Goal: Task Accomplishment & Management: Manage account settings

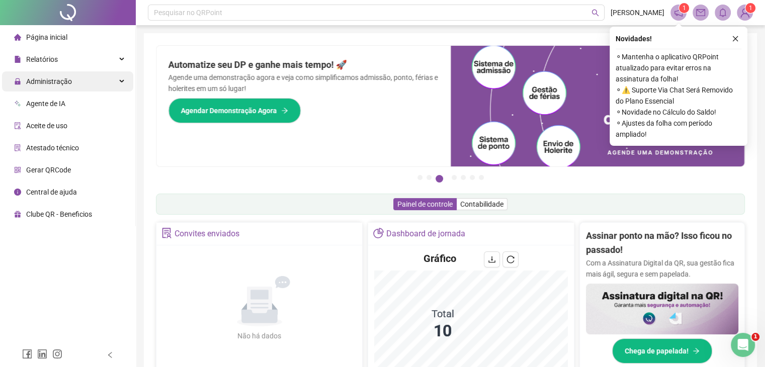
click at [119, 81] on div "Administração" at bounding box center [67, 81] width 131 height 20
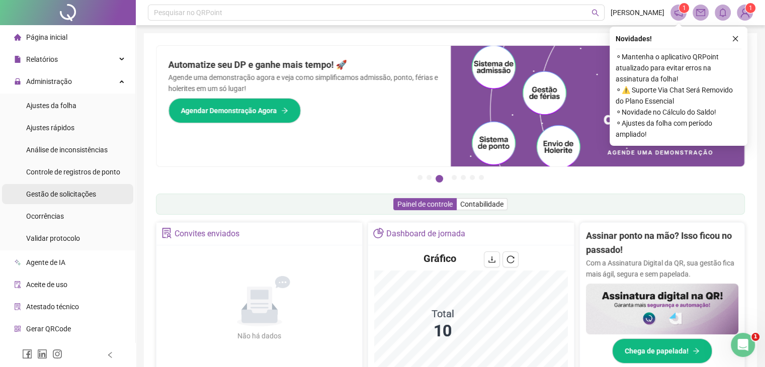
click at [74, 198] on span "Gestão de solicitações" at bounding box center [61, 194] width 70 height 8
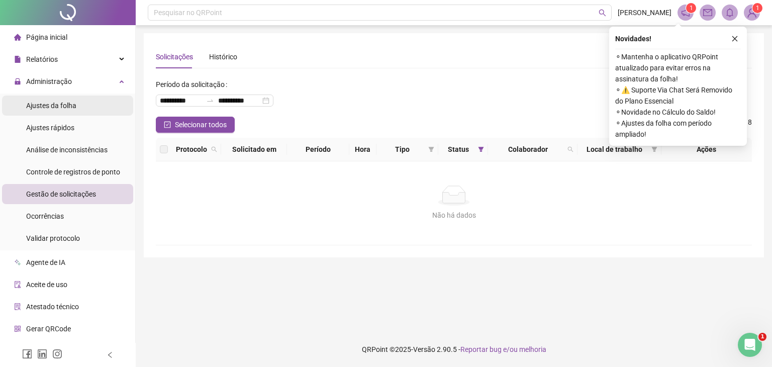
click at [71, 109] on span "Ajustes da folha" at bounding box center [51, 106] width 50 height 8
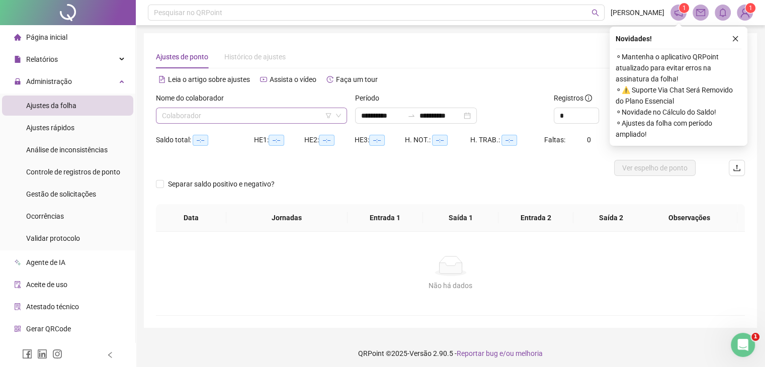
click at [234, 115] on input "search" at bounding box center [247, 115] width 170 height 15
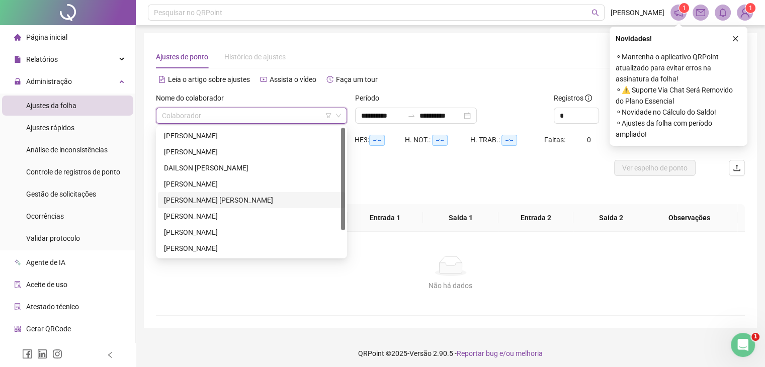
drag, startPoint x: 221, startPoint y: 203, endPoint x: 263, endPoint y: 189, distance: 44.5
click at [223, 202] on div "DAVISSON SANTIAGO FREIRES" at bounding box center [251, 200] width 175 height 11
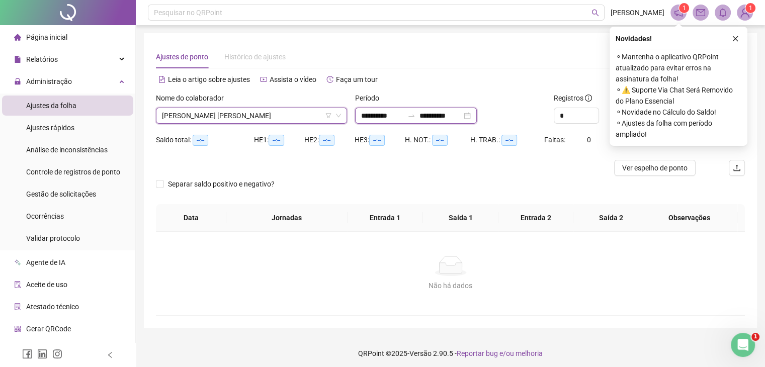
click at [395, 119] on input "**********" at bounding box center [382, 115] width 42 height 11
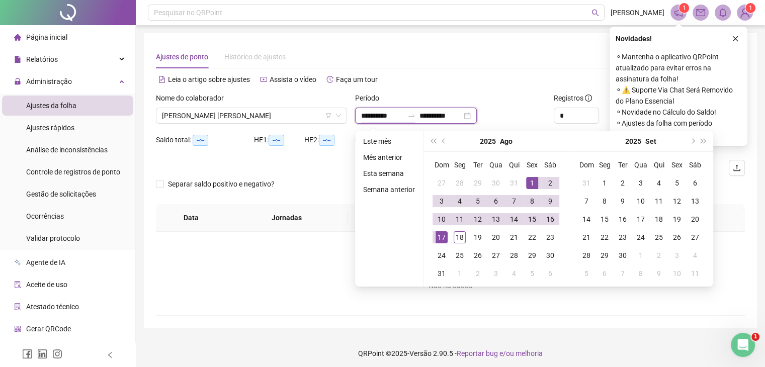
type input "**********"
click at [442, 139] on span "prev-year" at bounding box center [444, 141] width 5 height 5
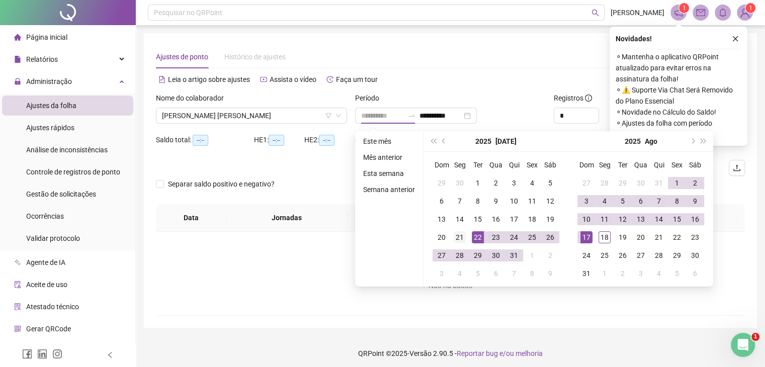
type input "**********"
click at [462, 239] on div "21" at bounding box center [460, 237] width 12 height 12
type input "**********"
click at [587, 236] on div "17" at bounding box center [586, 237] width 12 height 12
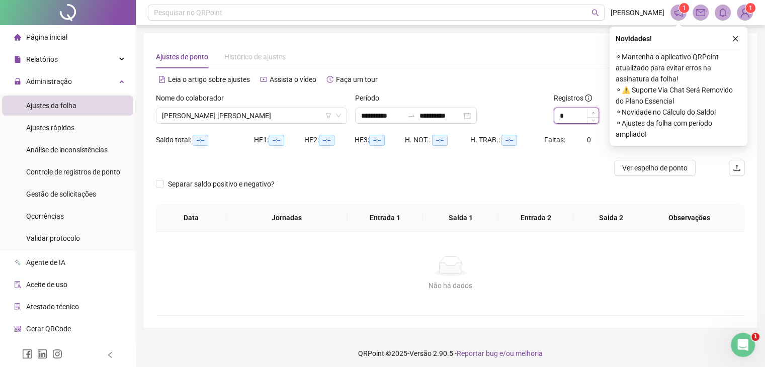
type input "*"
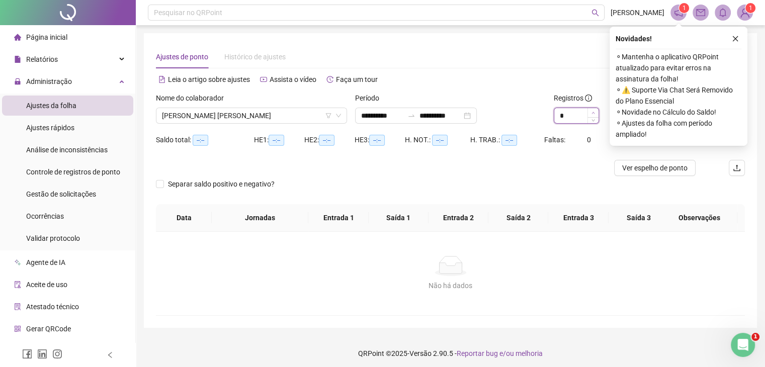
click at [593, 113] on icon "up" at bounding box center [593, 113] width 4 height 4
click at [736, 40] on icon "close" at bounding box center [736, 39] width 6 height 6
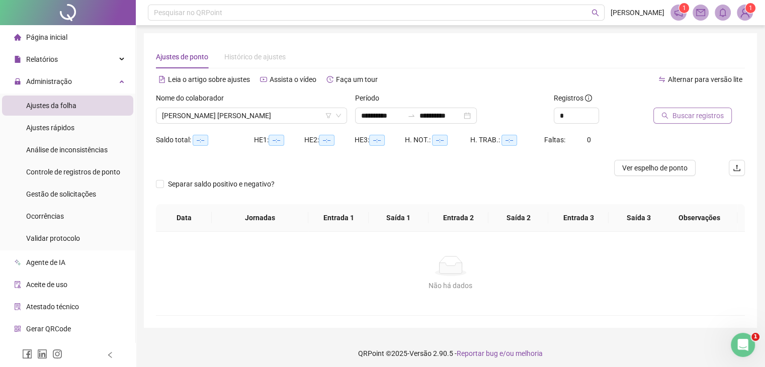
click at [698, 117] on span "Buscar registros" at bounding box center [697, 115] width 51 height 11
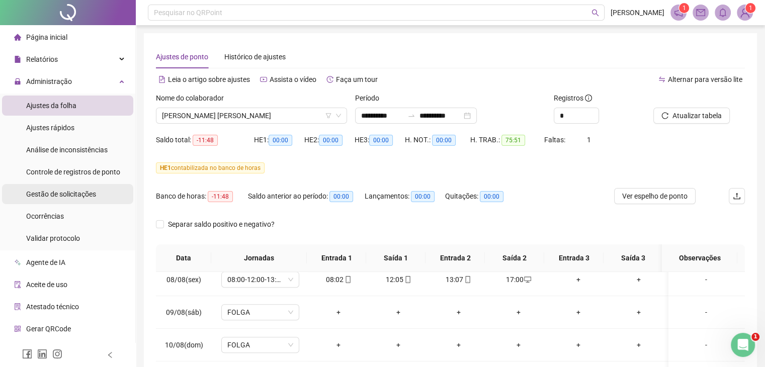
click at [80, 195] on span "Gestão de solicitações" at bounding box center [61, 194] width 70 height 8
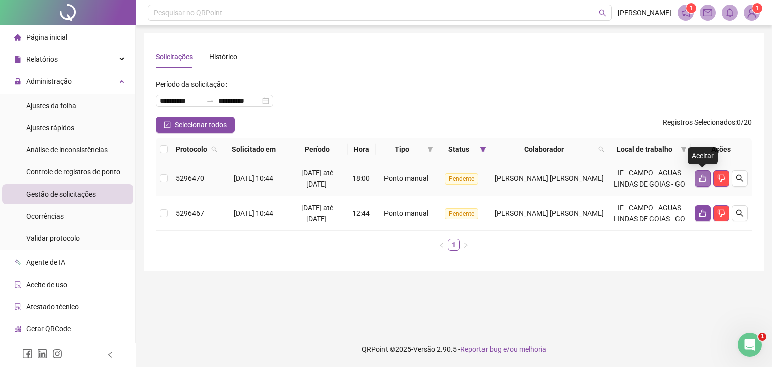
click at [702, 181] on icon "like" at bounding box center [703, 178] width 8 height 8
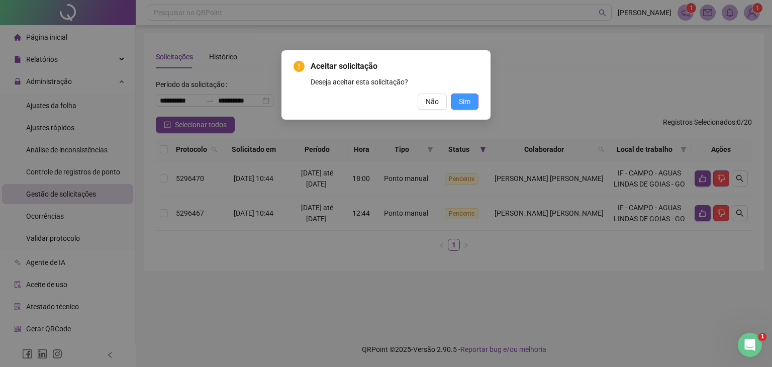
click at [467, 102] on span "Sim" at bounding box center [465, 101] width 12 height 11
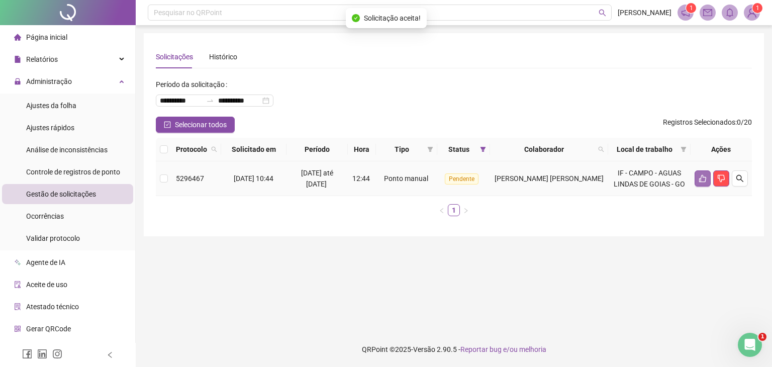
click at [701, 182] on icon "like" at bounding box center [703, 178] width 8 height 8
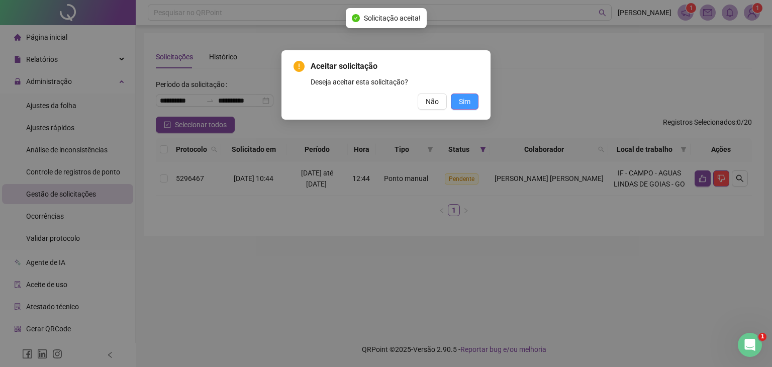
click at [464, 103] on span "Sim" at bounding box center [465, 101] width 12 height 11
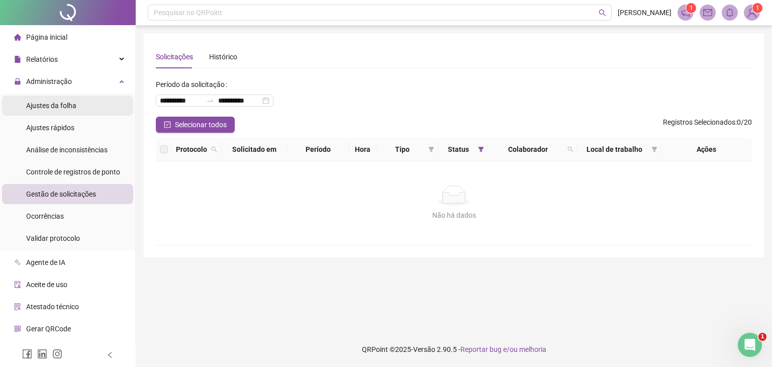
click at [64, 105] on span "Ajustes da folha" at bounding box center [51, 106] width 50 height 8
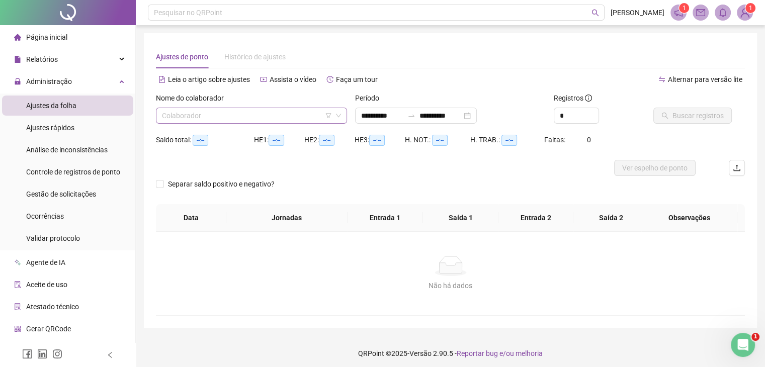
click at [217, 117] on input "search" at bounding box center [247, 115] width 170 height 15
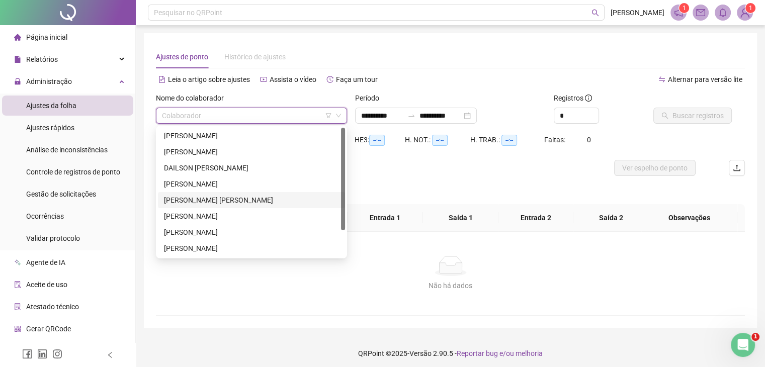
click at [221, 206] on div "DAVISSON SANTIAGO FREIRES" at bounding box center [251, 200] width 187 height 16
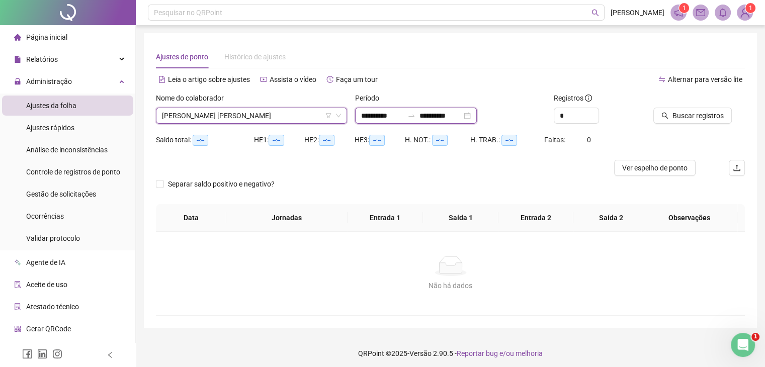
click at [397, 114] on input "**********" at bounding box center [382, 115] width 42 height 11
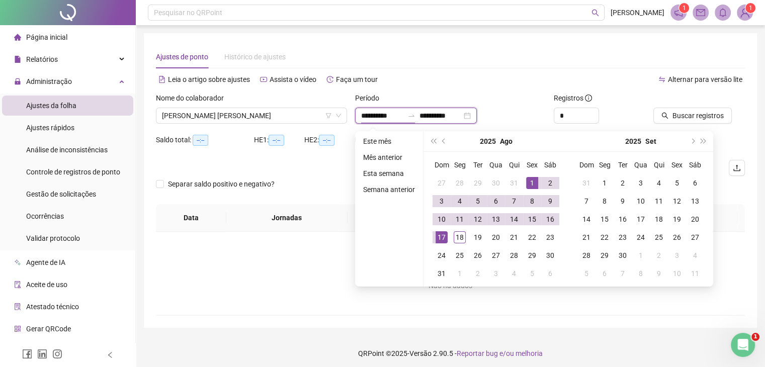
type input "**********"
click at [446, 142] on button "prev-year" at bounding box center [443, 141] width 11 height 20
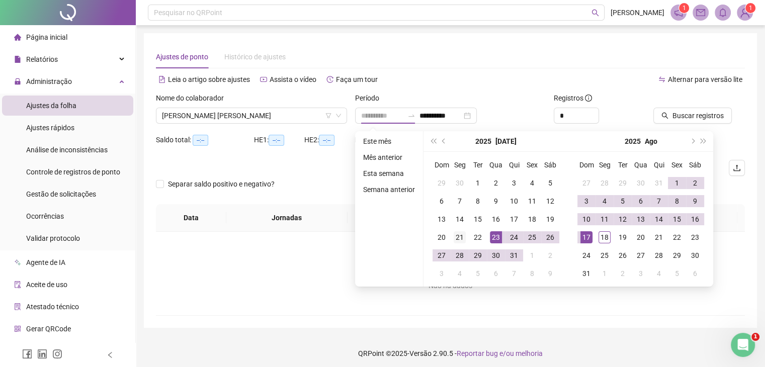
type input "**********"
click at [456, 237] on div "21" at bounding box center [460, 237] width 12 height 12
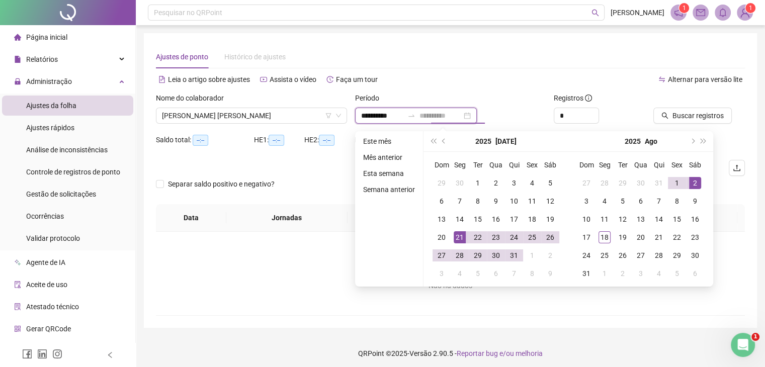
type input "**********"
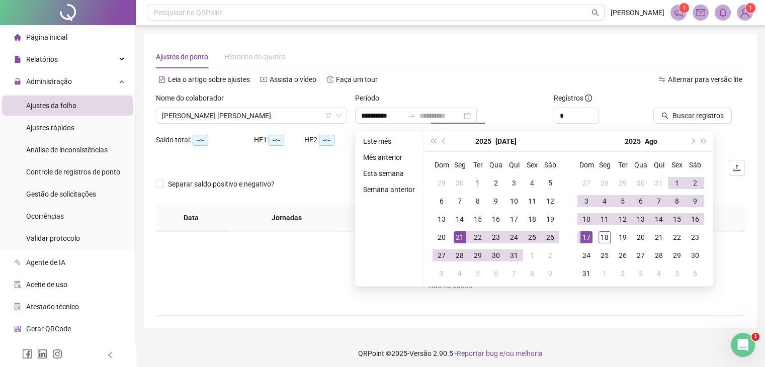
click at [583, 235] on div "17" at bounding box center [586, 237] width 12 height 12
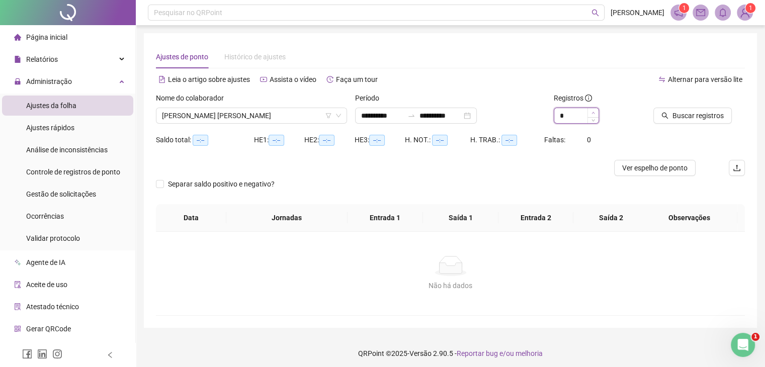
type input "*"
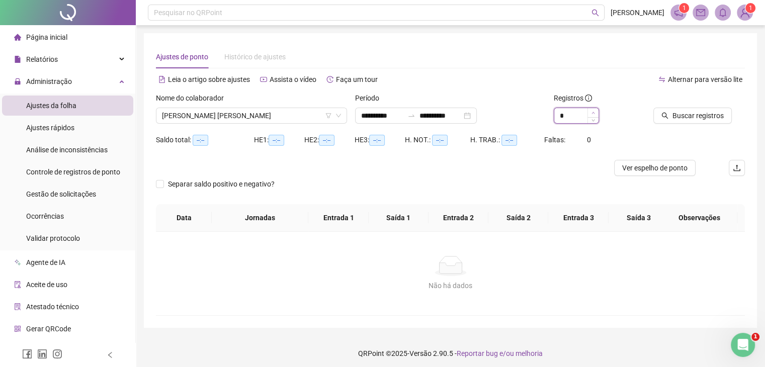
click at [592, 113] on icon "up" at bounding box center [593, 113] width 4 height 4
click at [689, 111] on span "Buscar registros" at bounding box center [697, 115] width 51 height 11
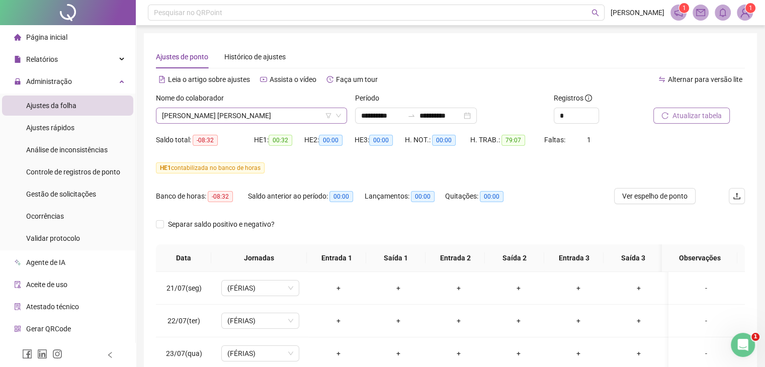
click at [253, 117] on span "DAVISSON SANTIAGO FREIRES" at bounding box center [251, 115] width 179 height 15
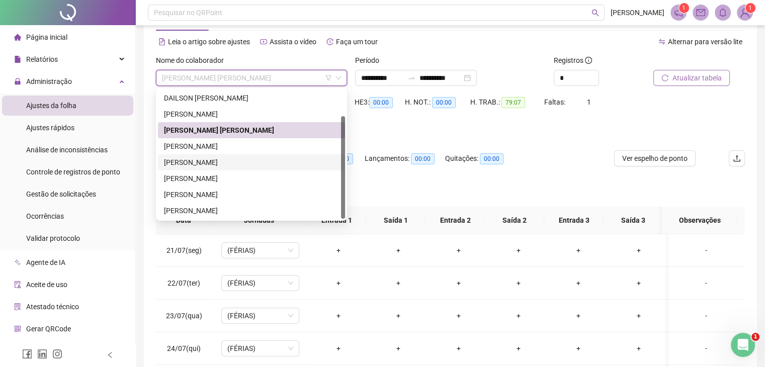
scroll to position [50, 0]
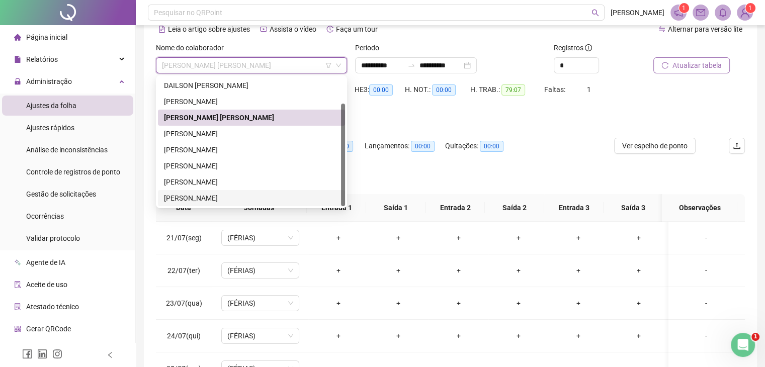
click at [216, 200] on div "RONAN FERREIRA MATIAS" at bounding box center [251, 198] width 175 height 11
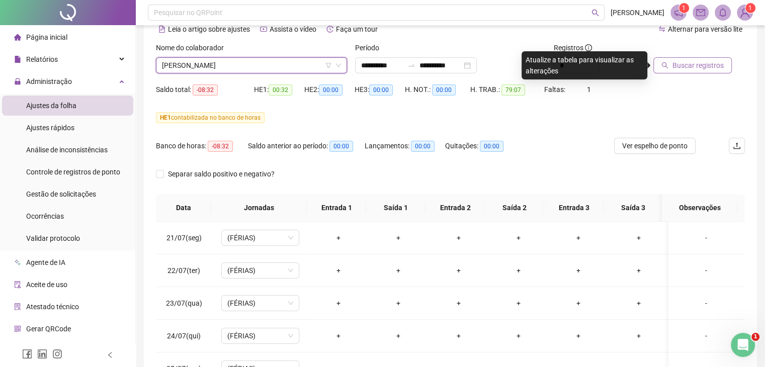
click at [697, 65] on span "Buscar registros" at bounding box center [697, 65] width 51 height 11
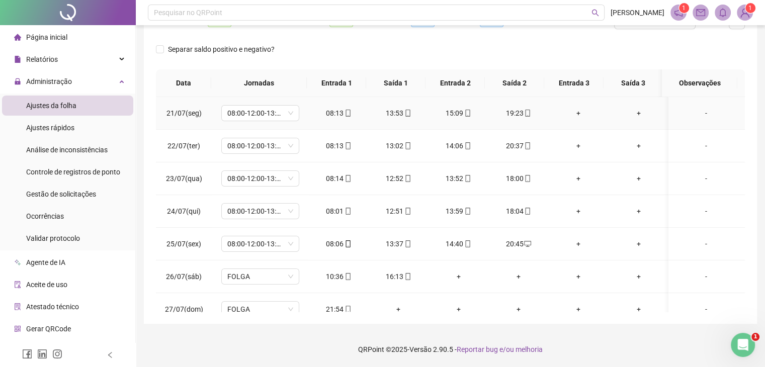
scroll to position [0, 0]
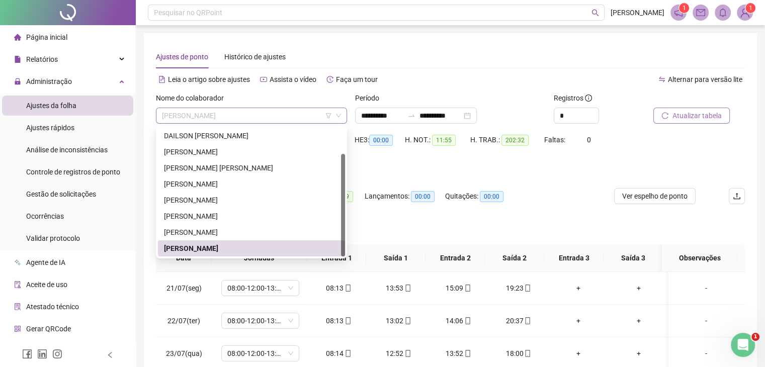
click at [247, 119] on span "RONAN FERREIRA MATIAS" at bounding box center [251, 115] width 179 height 15
click at [215, 232] on div "KAIKY RODRIGUES VAZ DE CARVALHO" at bounding box center [251, 232] width 175 height 11
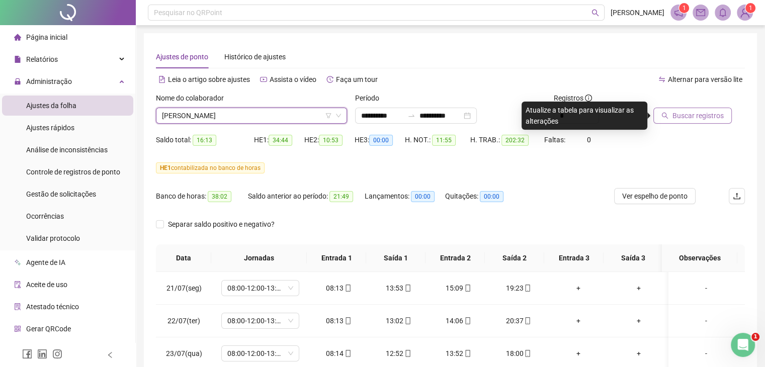
click at [690, 121] on button "Buscar registros" at bounding box center [692, 116] width 78 height 16
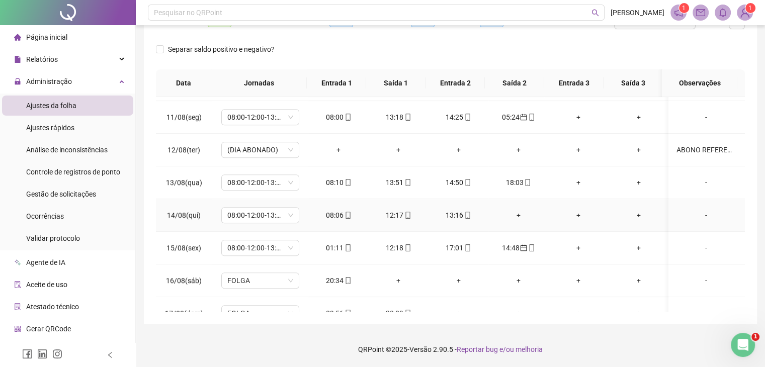
scroll to position [697, 0]
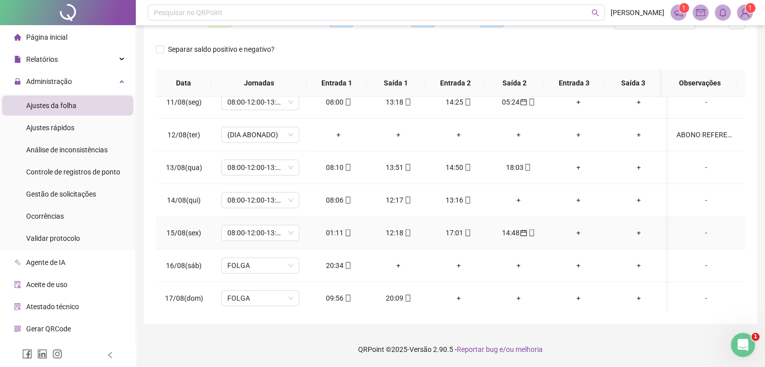
click at [520, 232] on icon "calendar" at bounding box center [523, 232] width 7 height 7
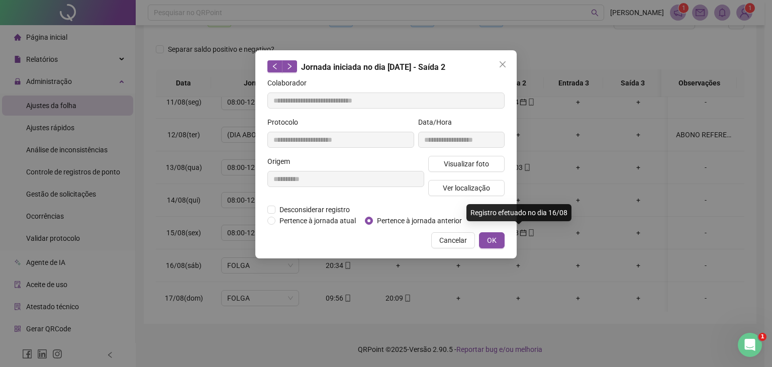
type input "**********"
click at [547, 222] on div "**********" at bounding box center [386, 183] width 772 height 367
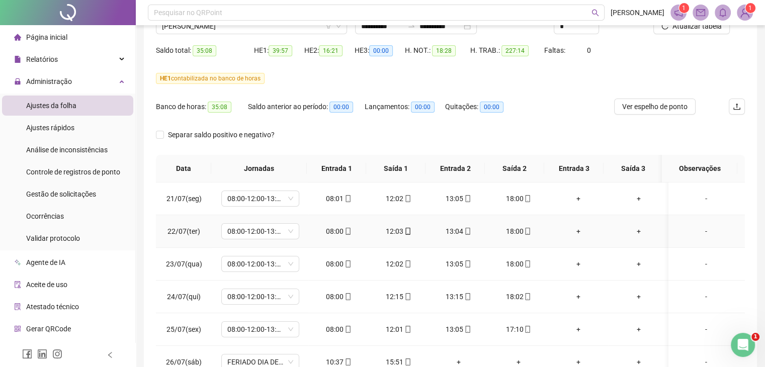
scroll to position [0, 0]
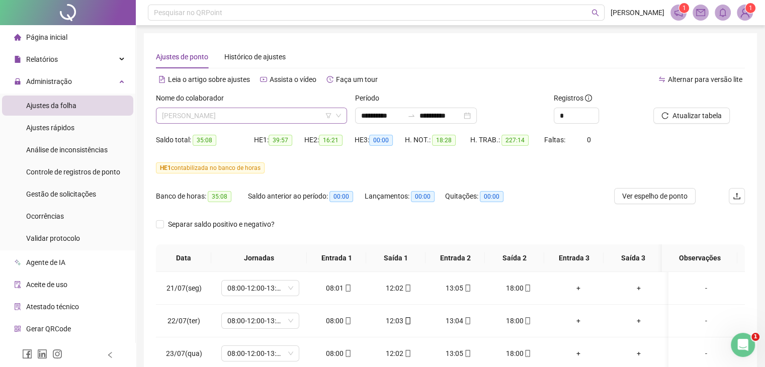
click at [251, 116] on span "KAIKY RODRIGUES VAZ DE CARVALHO" at bounding box center [251, 115] width 179 height 15
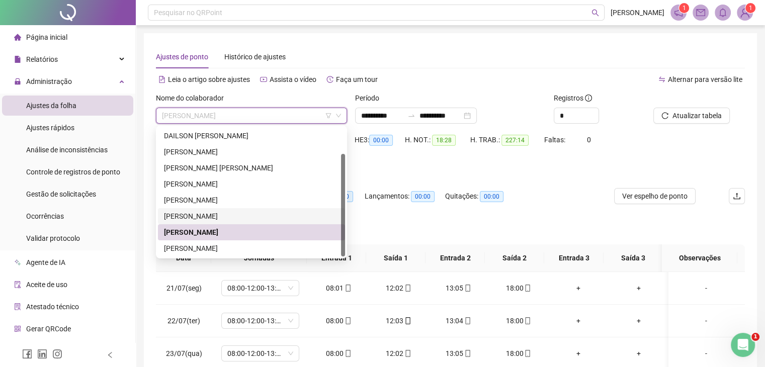
drag, startPoint x: 221, startPoint y: 216, endPoint x: 294, endPoint y: 182, distance: 80.3
click at [221, 216] on div "JOSE MARLON FELIX CHIANCA" at bounding box center [251, 216] width 175 height 11
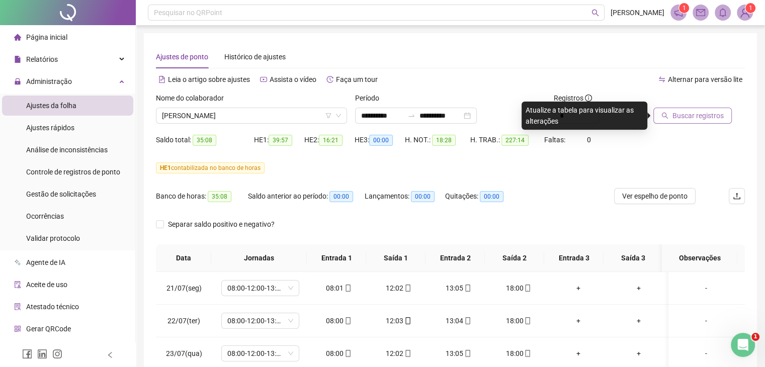
click at [684, 119] on span "Buscar registros" at bounding box center [697, 115] width 51 height 11
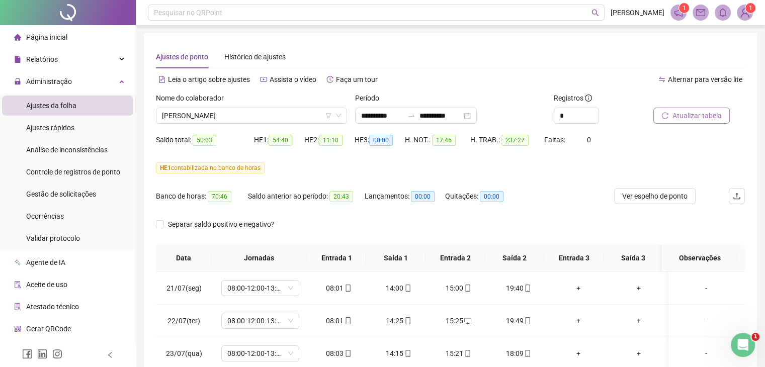
click at [701, 119] on span "Atualizar tabela" at bounding box center [696, 115] width 49 height 11
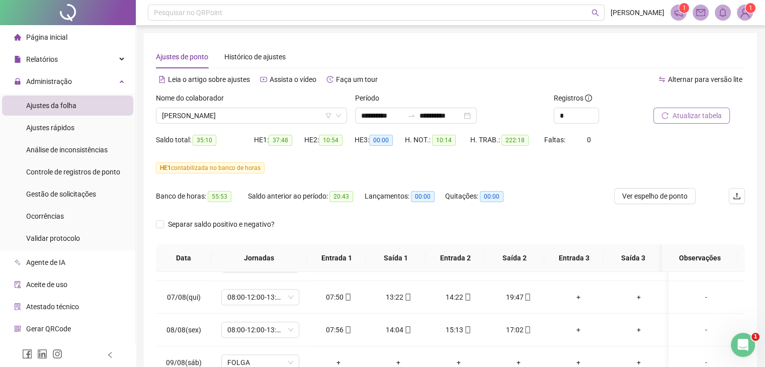
click at [701, 117] on span "Atualizar tabela" at bounding box center [696, 115] width 49 height 11
click at [677, 200] on span "Ver espelho de ponto" at bounding box center [654, 196] width 65 height 11
click at [706, 116] on span "Atualizar tabela" at bounding box center [696, 115] width 49 height 11
click at [696, 118] on span "Atualizar tabela" at bounding box center [696, 115] width 49 height 11
click at [693, 113] on span "Atualizar tabela" at bounding box center [696, 115] width 49 height 11
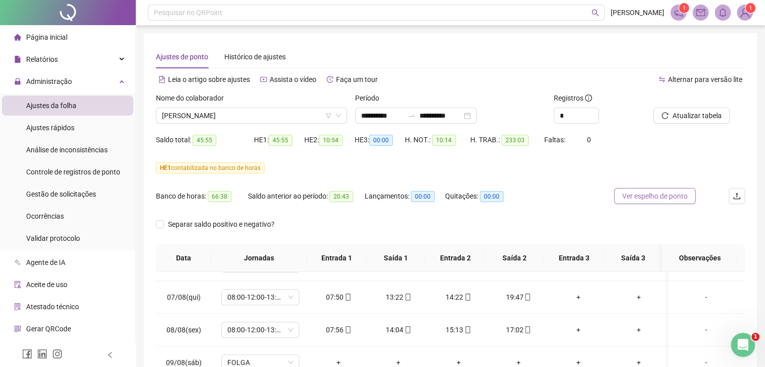
click at [651, 198] on span "Ver espelho de ponto" at bounding box center [654, 196] width 65 height 11
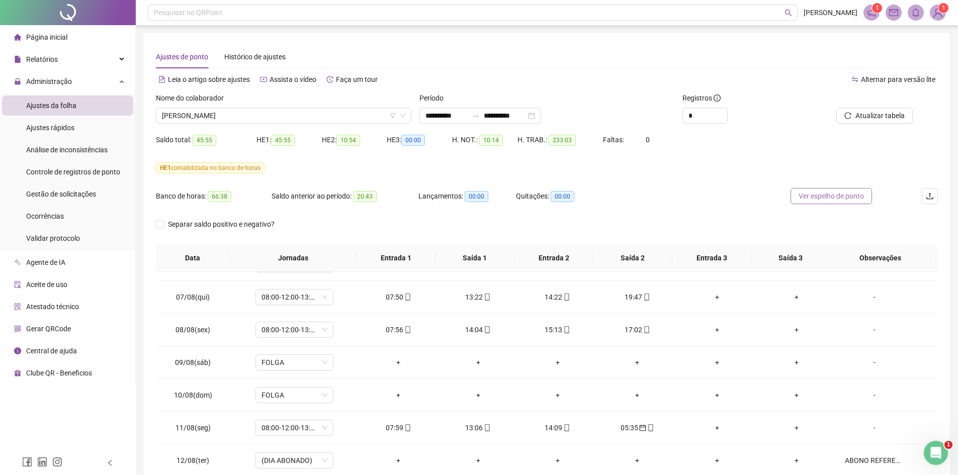
scroll to position [547, 0]
click at [295, 111] on span "JOSE MARLON FELIX CHIANCA" at bounding box center [283, 115] width 243 height 15
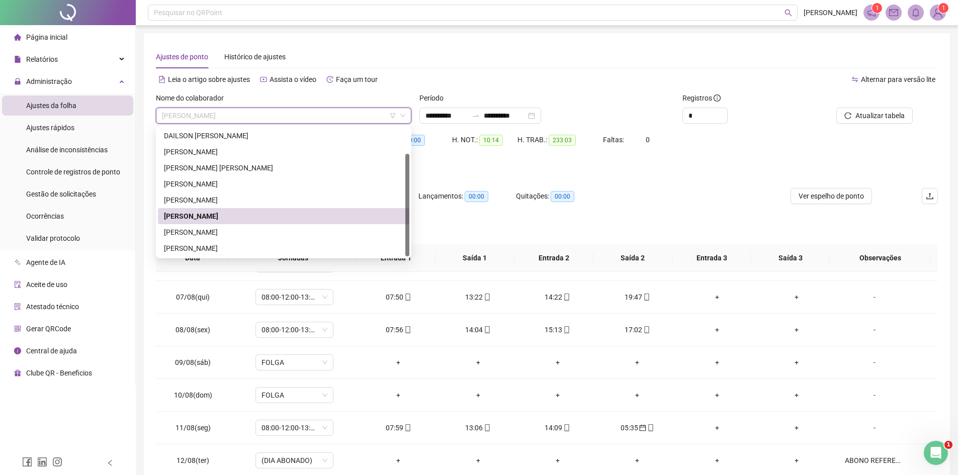
scroll to position [32, 0]
click at [219, 247] on div "RONAN FERREIRA MATIAS" at bounding box center [283, 248] width 239 height 11
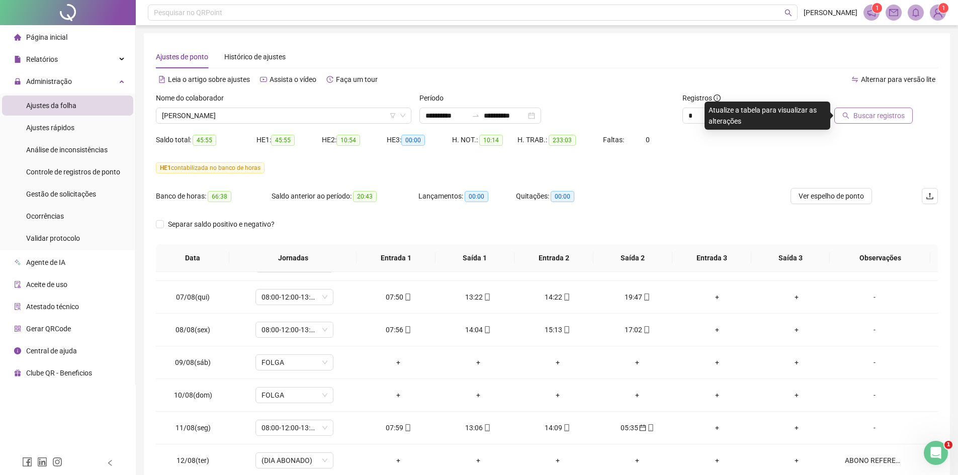
click at [772, 119] on span "Buscar registros" at bounding box center [878, 115] width 51 height 11
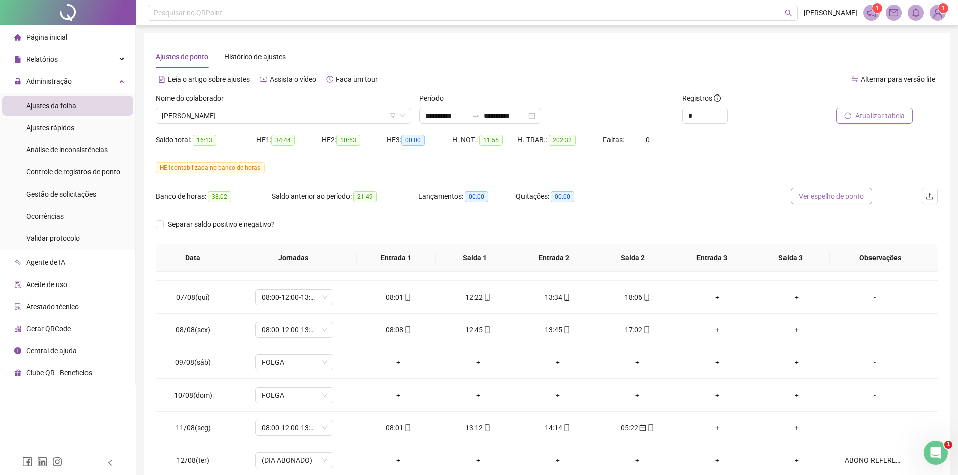
click at [772, 197] on span "Ver espelho de ponto" at bounding box center [831, 196] width 65 height 11
click at [772, 196] on span "Ver espelho de ponto" at bounding box center [831, 196] width 65 height 11
click at [772, 114] on button "Atualizar tabela" at bounding box center [874, 116] width 76 height 16
click at [772, 116] on span "Atualizar tabela" at bounding box center [879, 115] width 49 height 11
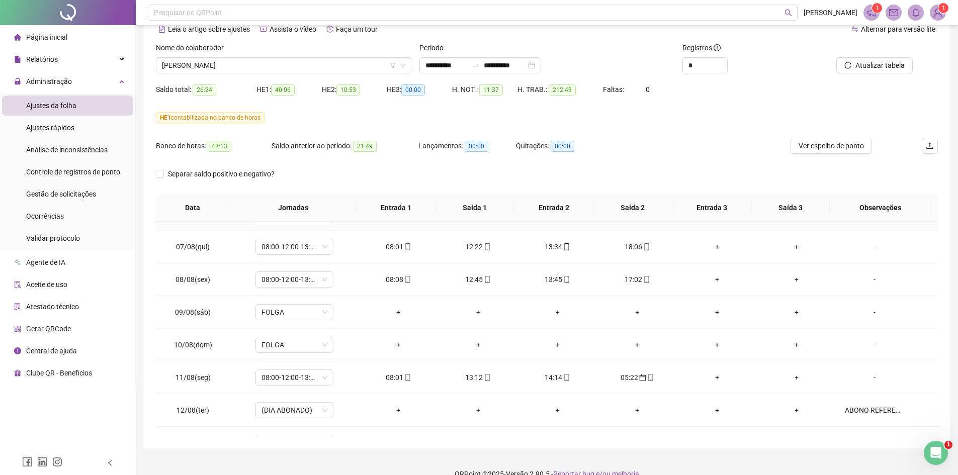
scroll to position [67, 0]
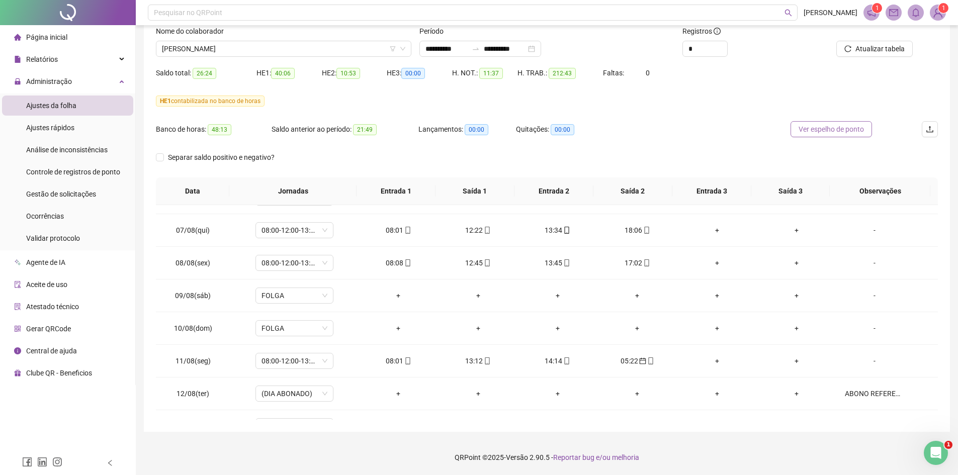
click at [772, 135] on span "Ver espelho de ponto" at bounding box center [831, 129] width 65 height 11
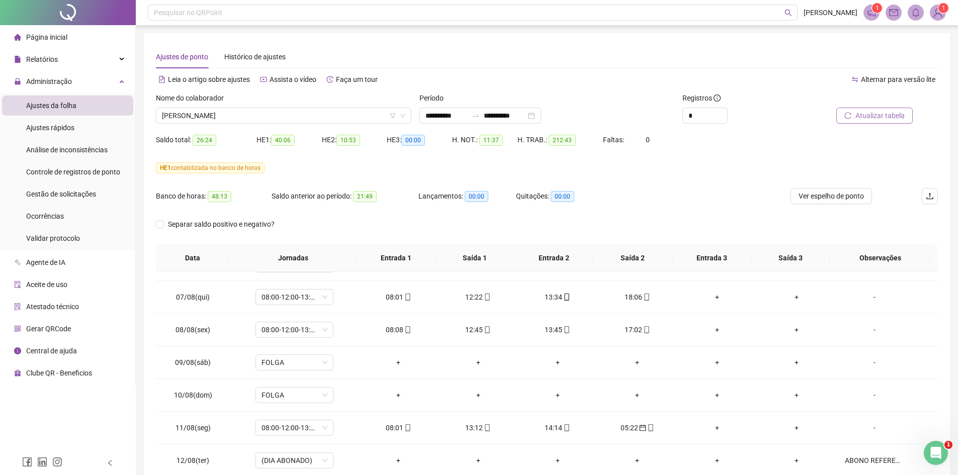
click at [772, 120] on span "Atualizar tabela" at bounding box center [879, 115] width 49 height 11
click at [772, 121] on span "Atualizar tabela" at bounding box center [879, 115] width 49 height 11
click at [772, 118] on span "Atualizar tabela" at bounding box center [879, 115] width 49 height 11
click at [772, 196] on span "Ver espelho de ponto" at bounding box center [831, 196] width 65 height 11
click at [263, 114] on span "RONAN FERREIRA MATIAS" at bounding box center [283, 115] width 243 height 15
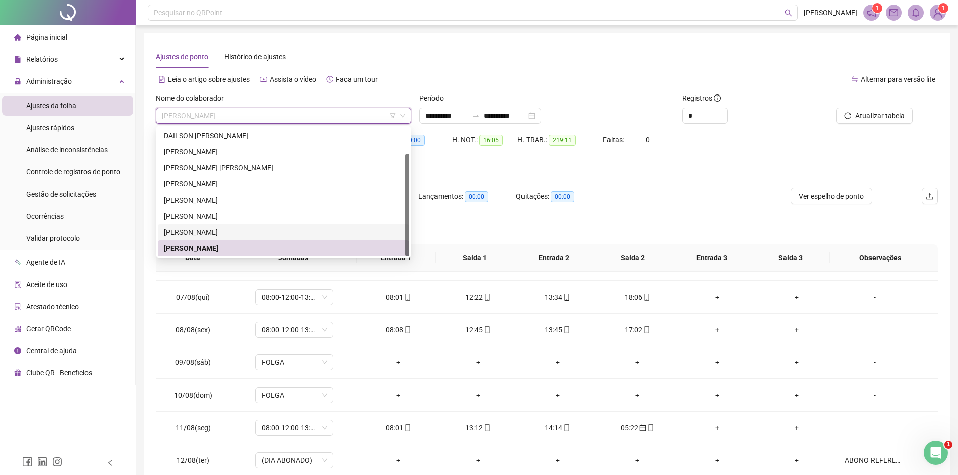
click at [227, 225] on div "KAIKY RODRIGUES VAZ DE CARVALHO" at bounding box center [283, 232] width 251 height 16
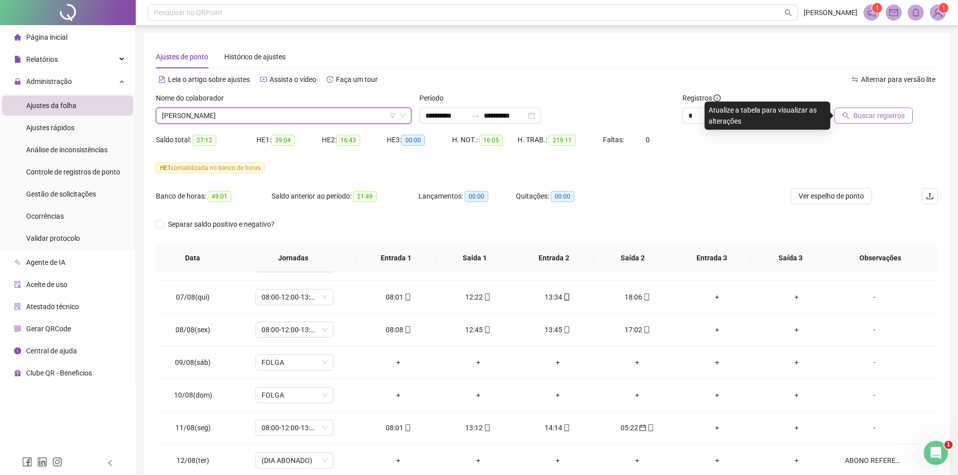
click at [772, 118] on span "Buscar registros" at bounding box center [878, 115] width 51 height 11
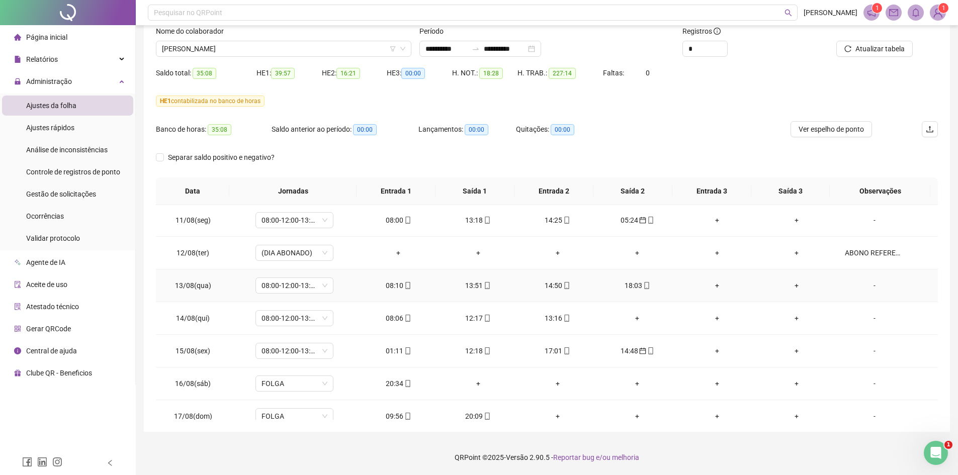
scroll to position [700, 0]
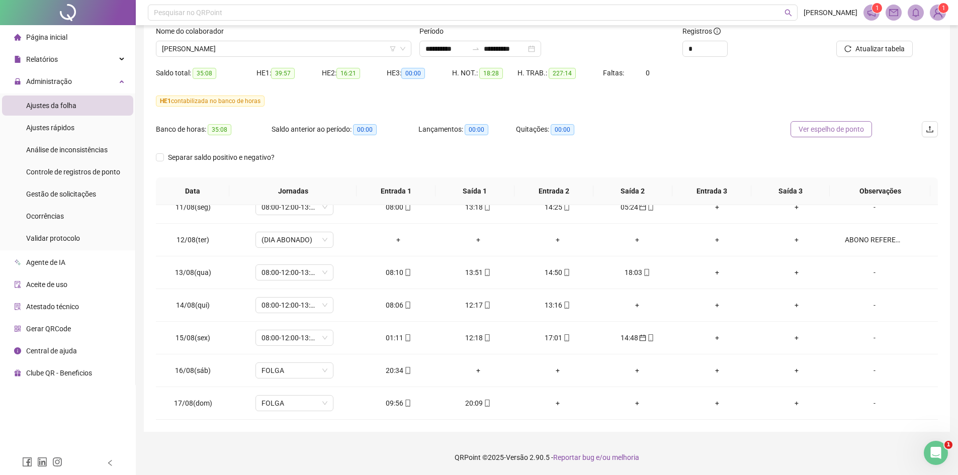
click at [772, 131] on span "Ver espelho de ponto" at bounding box center [831, 129] width 65 height 11
click at [772, 50] on span "Atualizar tabela" at bounding box center [879, 48] width 49 height 11
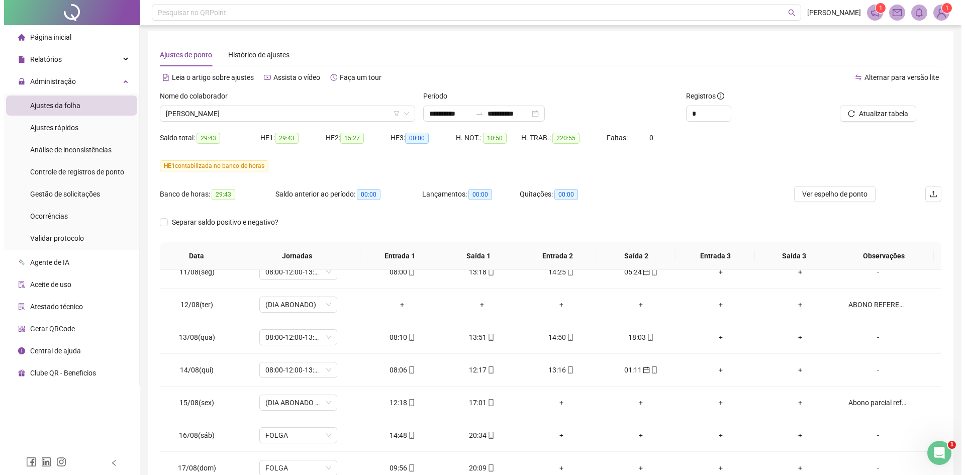
scroll to position [0, 0]
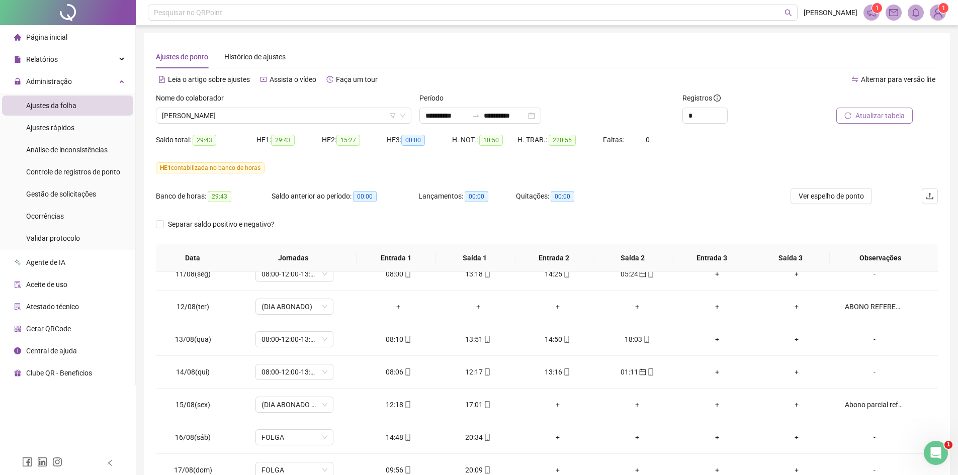
click at [772, 113] on span "Atualizar tabela" at bounding box center [879, 115] width 49 height 11
click at [772, 189] on button "Ver espelho de ponto" at bounding box center [830, 196] width 81 height 16
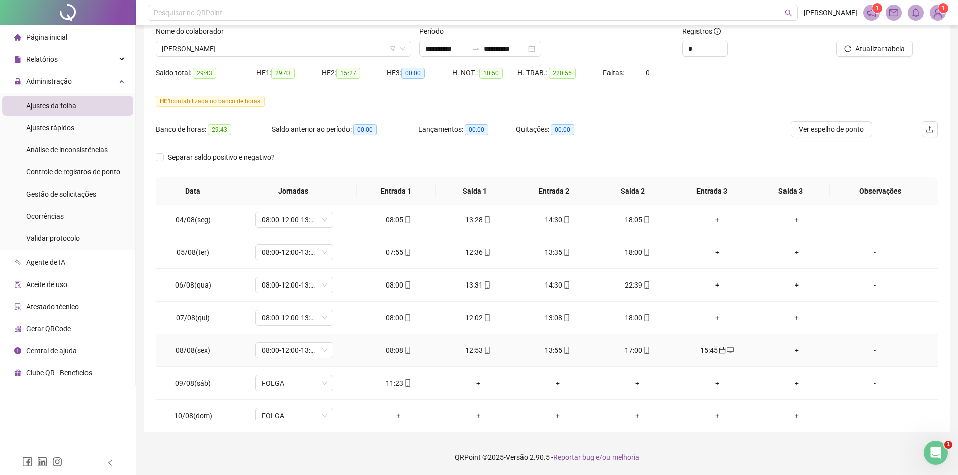
scroll to position [449, 0]
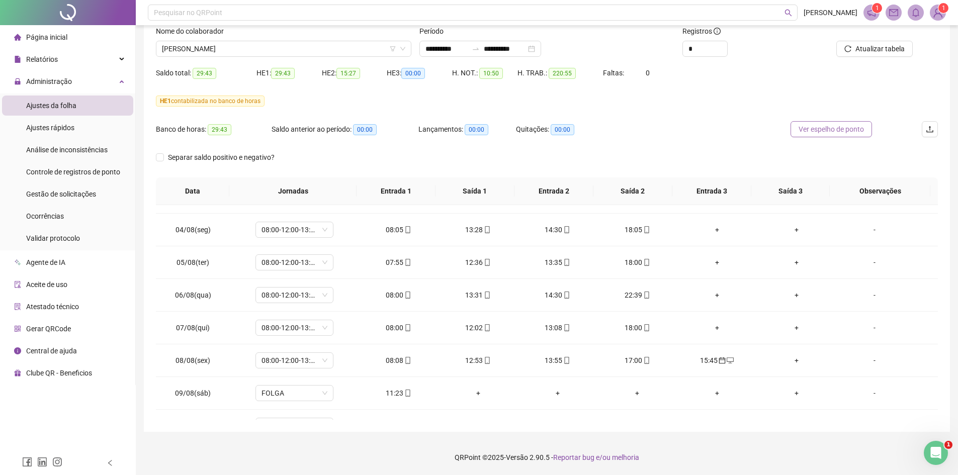
click at [772, 130] on span "Ver espelho de ponto" at bounding box center [831, 129] width 65 height 11
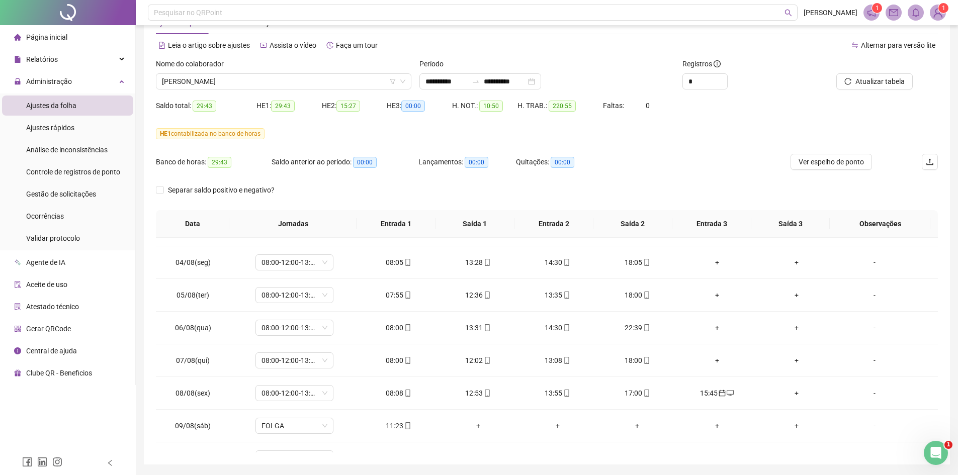
scroll to position [17, 0]
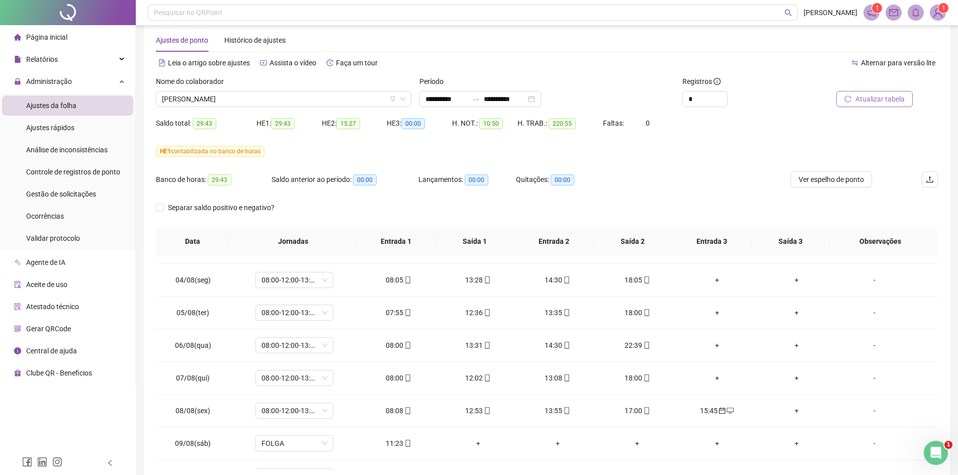
click at [772, 99] on span "Atualizar tabela" at bounding box center [879, 99] width 49 height 11
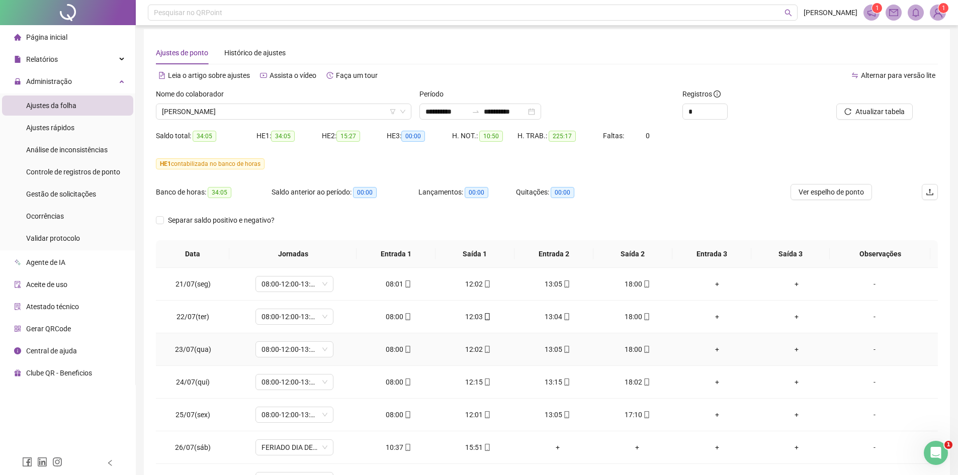
scroll to position [0, 0]
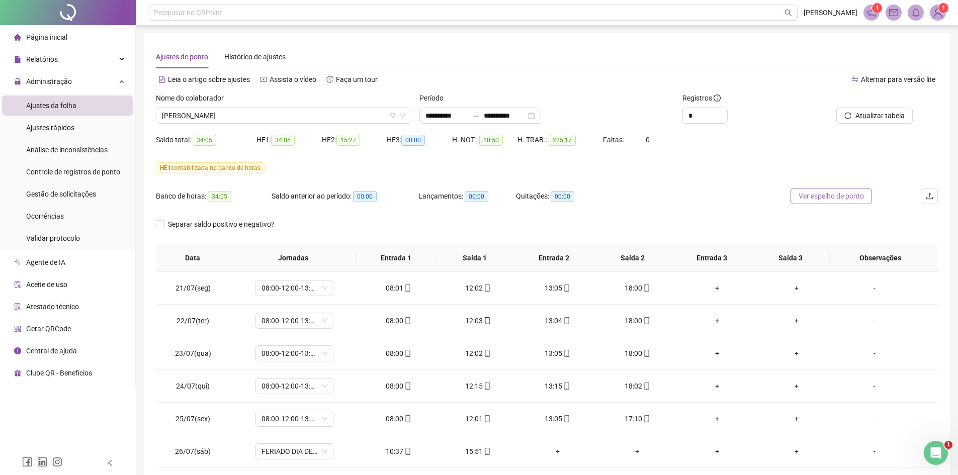
click at [772, 199] on span "Ver espelho de ponto" at bounding box center [831, 196] width 65 height 11
click at [334, 117] on span "KAIKY RODRIGUES VAZ DE CARVALHO" at bounding box center [283, 115] width 243 height 15
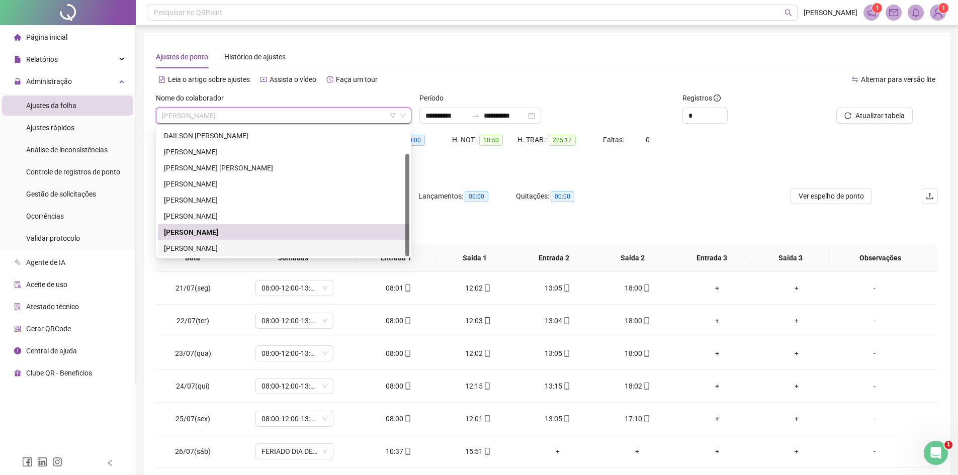
click at [213, 244] on div "RONAN FERREIRA MATIAS" at bounding box center [283, 248] width 239 height 11
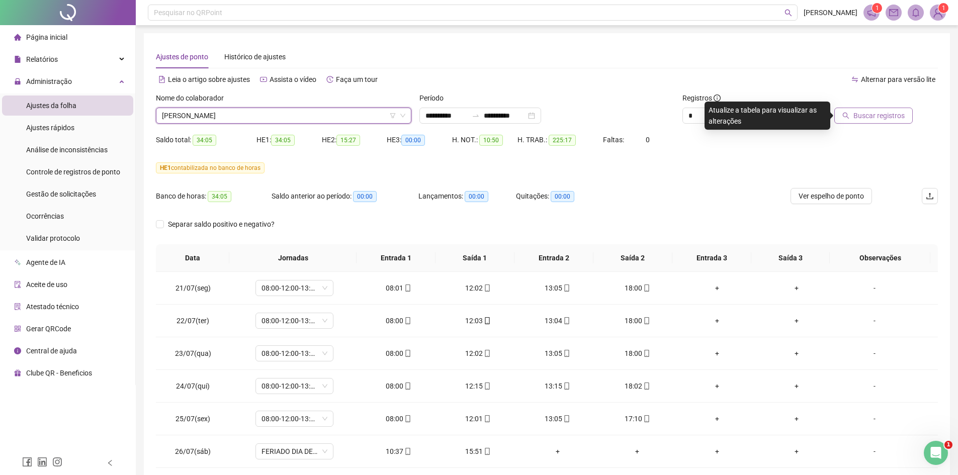
click at [772, 115] on span "Buscar registros" at bounding box center [878, 115] width 51 height 11
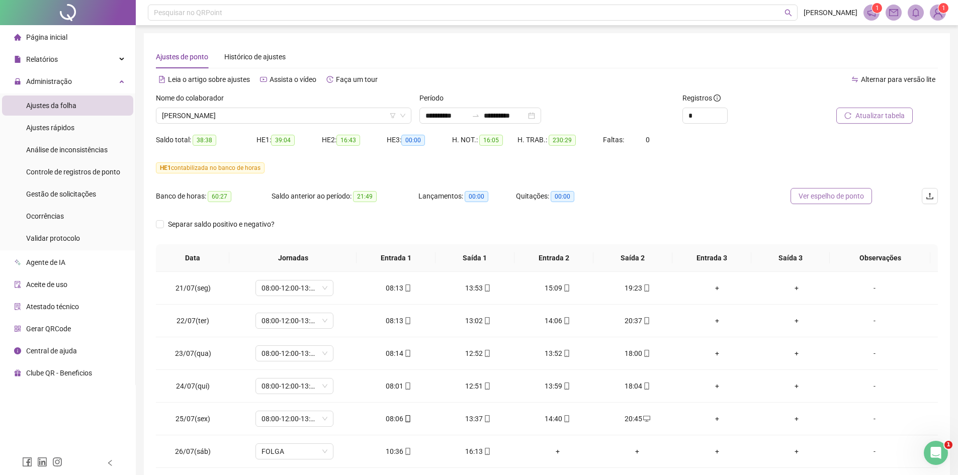
click at [772, 198] on span "Ver espelho de ponto" at bounding box center [831, 196] width 65 height 11
click at [267, 121] on span "RONAN FERREIRA MATIAS" at bounding box center [283, 115] width 243 height 15
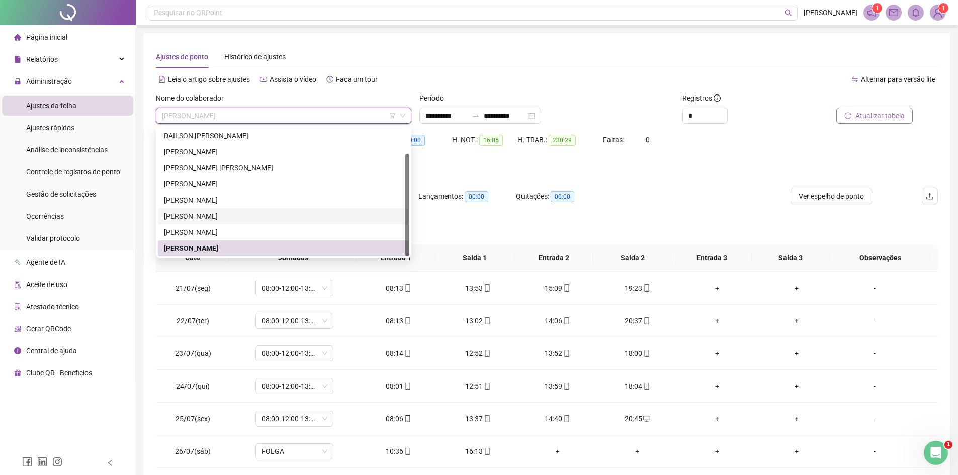
click at [213, 214] on div "JOSE MARLON FELIX CHIANCA" at bounding box center [283, 216] width 239 height 11
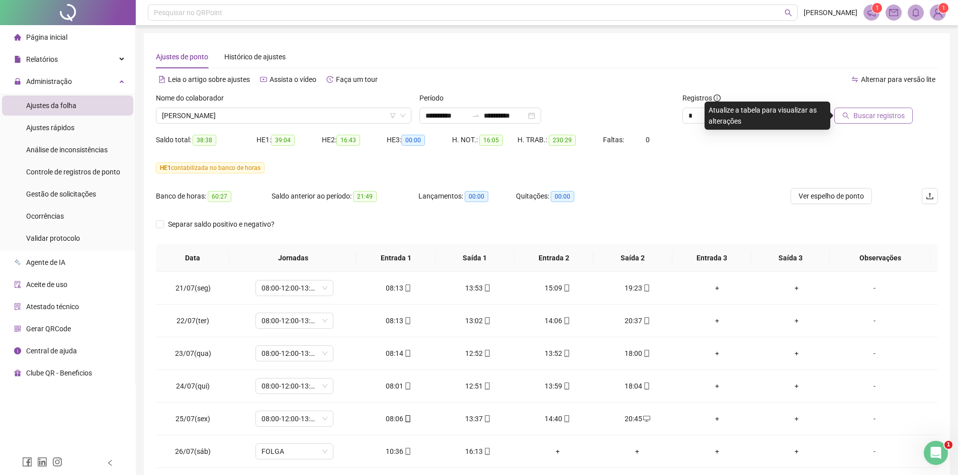
click at [772, 117] on span "Buscar registros" at bounding box center [878, 115] width 51 height 11
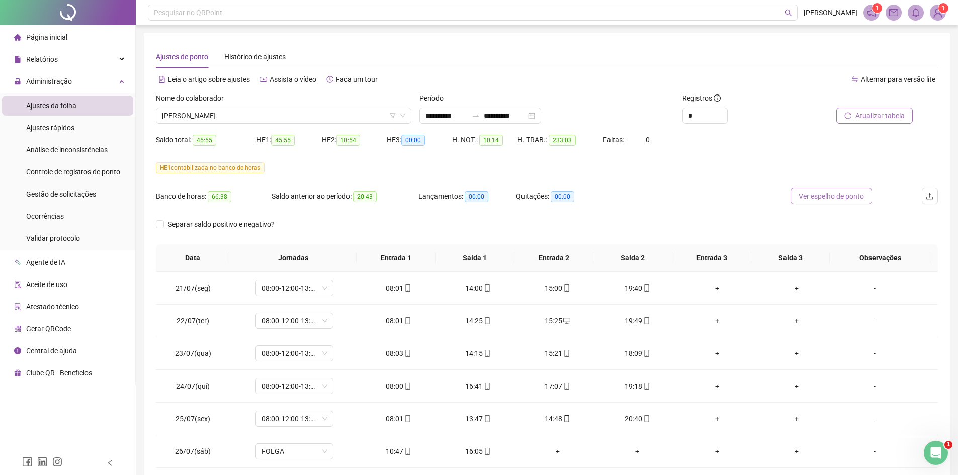
click at [772, 194] on span "Ver espelho de ponto" at bounding box center [831, 196] width 65 height 11
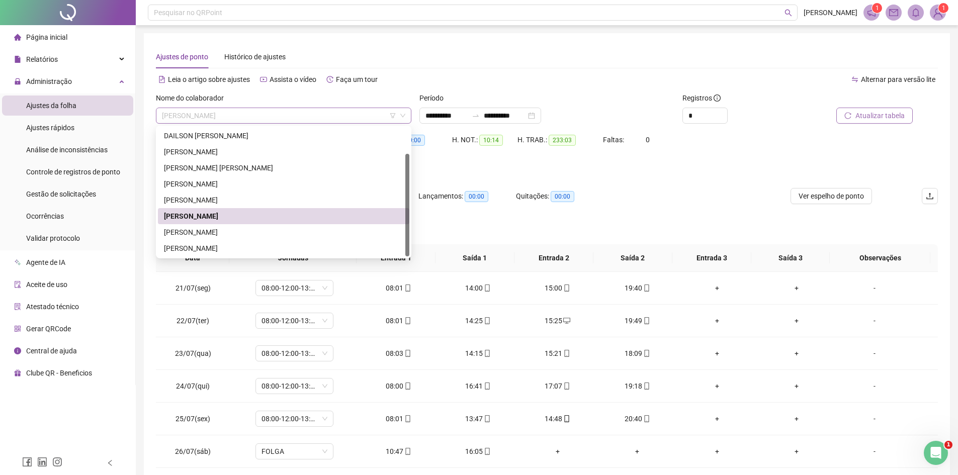
click at [263, 120] on span "JOSE MARLON FELIX CHIANCA" at bounding box center [283, 115] width 243 height 15
click at [237, 230] on div "KAIKY RODRIGUES VAZ DE CARVALHO" at bounding box center [283, 232] width 239 height 11
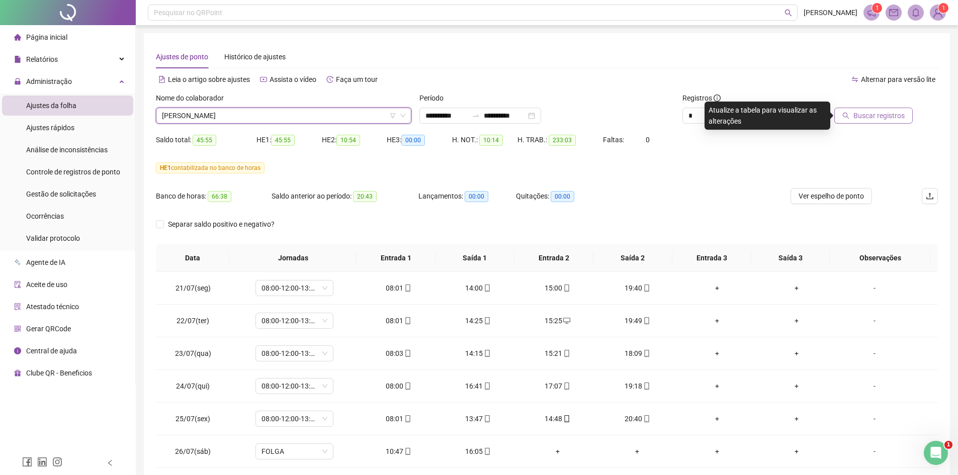
click at [772, 115] on span "Buscar registros" at bounding box center [878, 115] width 51 height 11
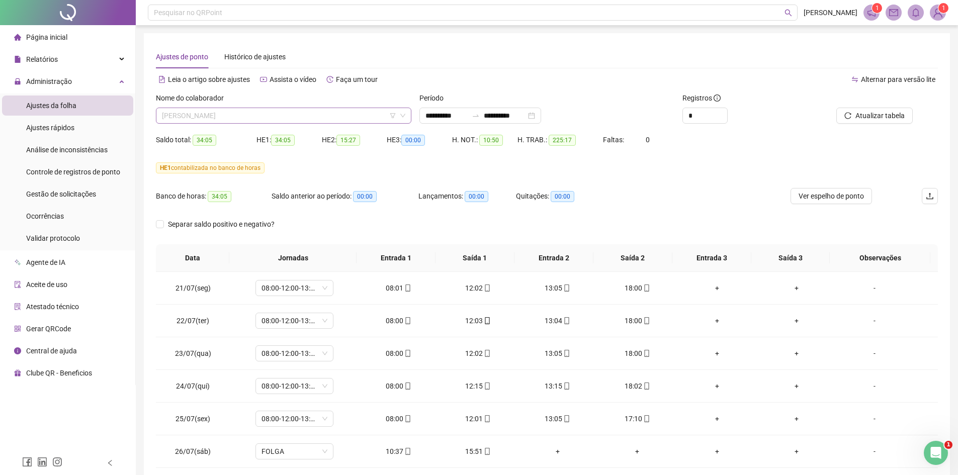
click at [281, 119] on span "KAIKY RODRIGUES VAZ DE CARVALHO" at bounding box center [283, 115] width 243 height 15
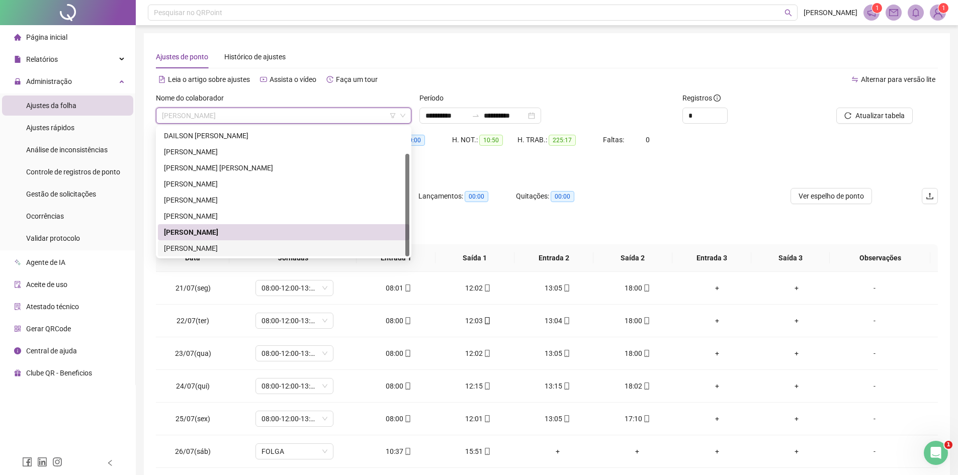
click at [210, 247] on div "RONAN FERREIRA MATIAS" at bounding box center [283, 248] width 239 height 11
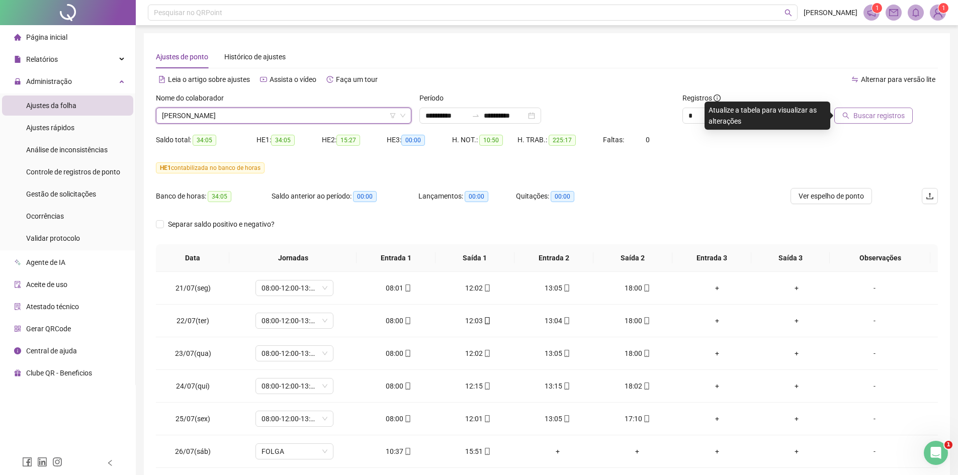
click at [772, 118] on span "Buscar registros" at bounding box center [878, 115] width 51 height 11
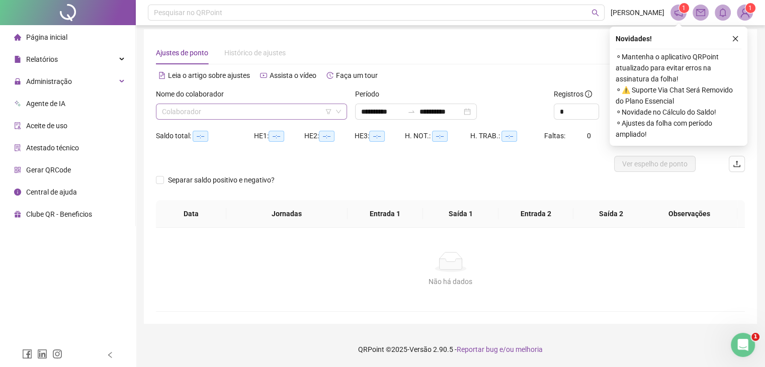
click at [249, 115] on input "search" at bounding box center [247, 111] width 170 height 15
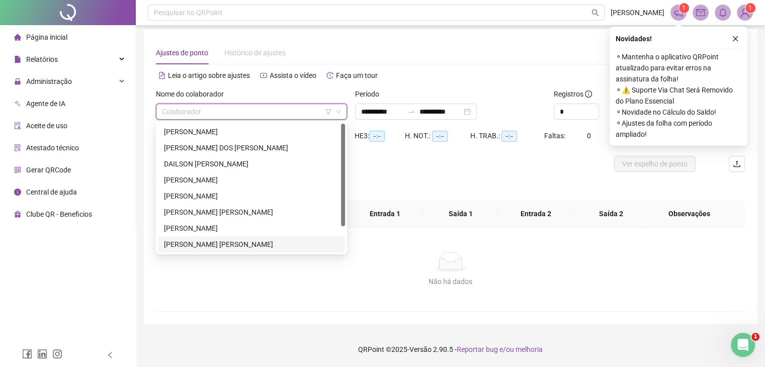
click at [216, 238] on div "[PERSON_NAME]" at bounding box center [251, 244] width 187 height 16
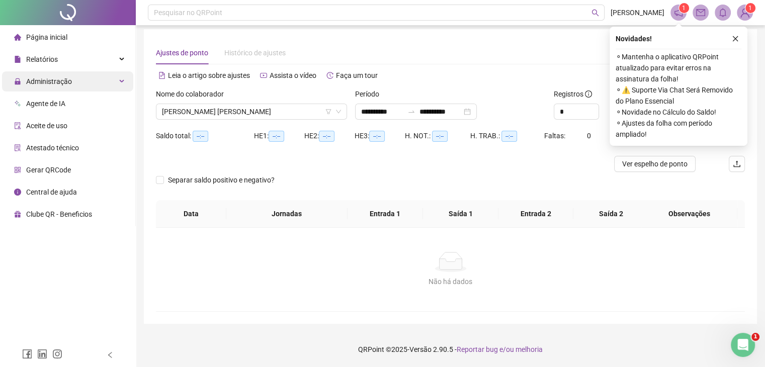
click at [126, 84] on div "Administração" at bounding box center [67, 81] width 131 height 20
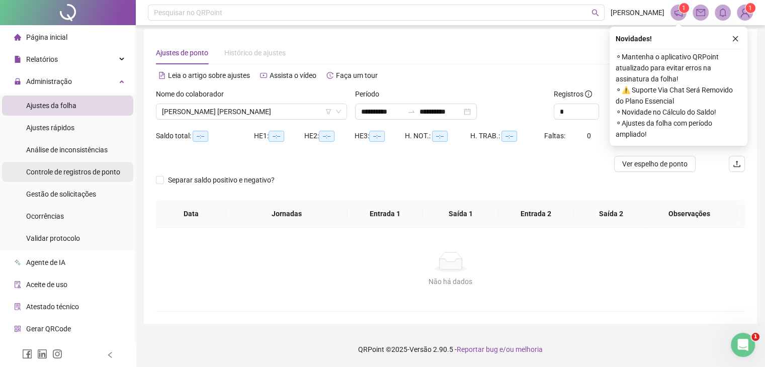
click at [89, 173] on span "Controle de registros de ponto" at bounding box center [73, 172] width 94 height 8
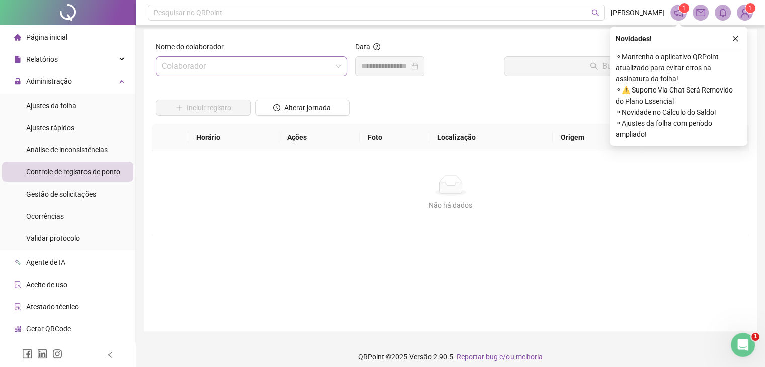
click at [249, 71] on input "search" at bounding box center [247, 66] width 170 height 19
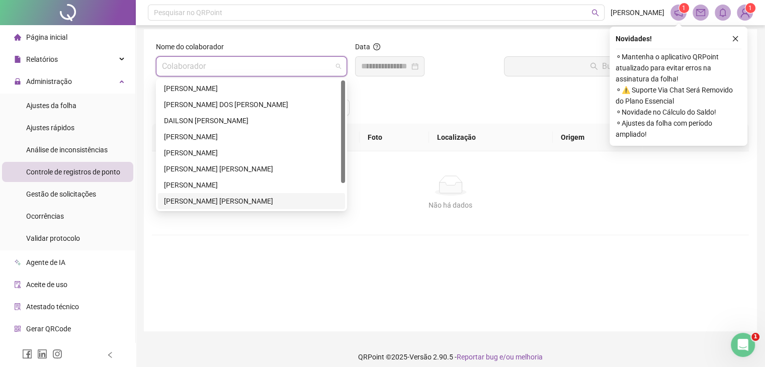
click at [203, 206] on div "[PERSON_NAME]" at bounding box center [251, 201] width 175 height 11
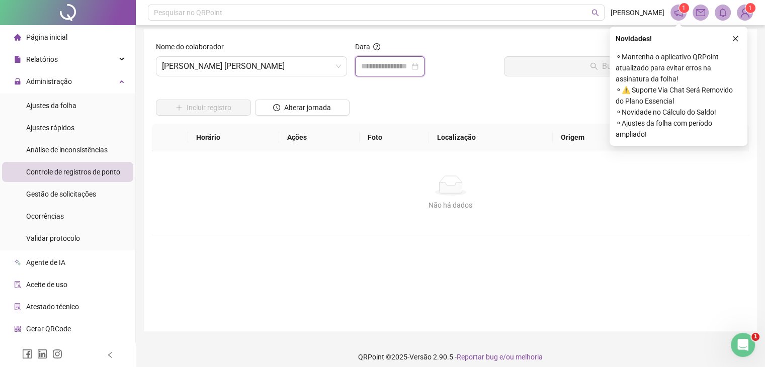
click at [381, 68] on input at bounding box center [385, 66] width 48 height 12
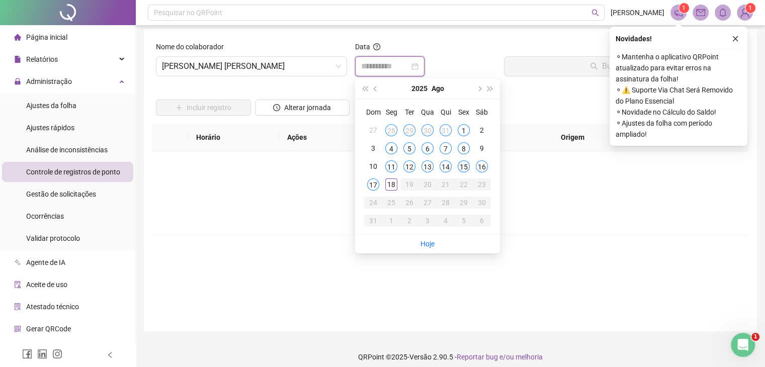
type input "**********"
drag, startPoint x: 463, startPoint y: 165, endPoint x: 467, endPoint y: 144, distance: 22.0
click at [463, 165] on div "15" at bounding box center [464, 166] width 12 height 12
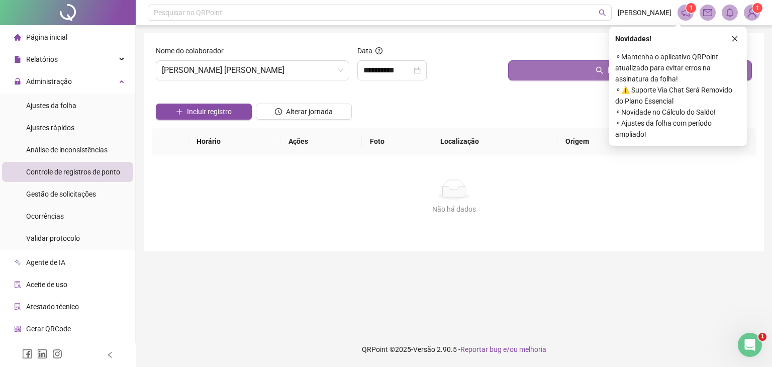
click at [591, 68] on button "Buscar registros" at bounding box center [630, 70] width 244 height 20
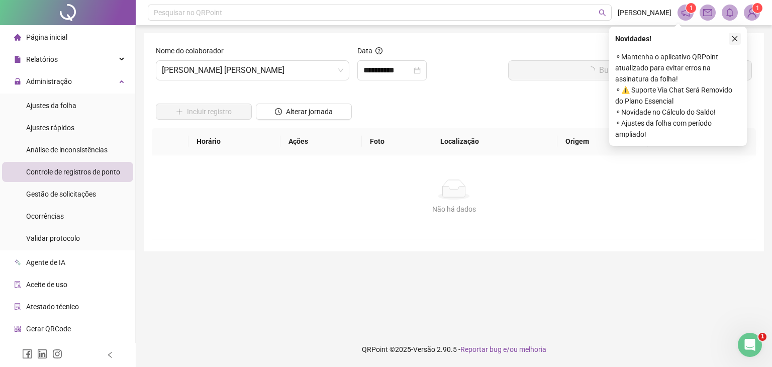
click at [735, 39] on icon "close" at bounding box center [736, 39] width 6 height 6
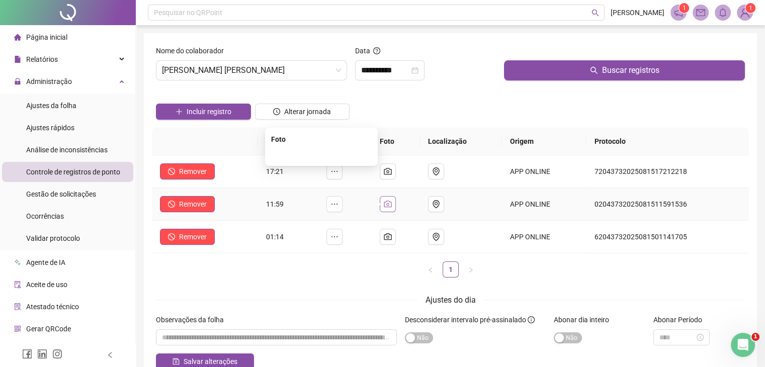
click at [391, 201] on icon "camera" at bounding box center [388, 204] width 8 height 7
click at [321, 155] on img at bounding box center [321, 155] width 0 height 0
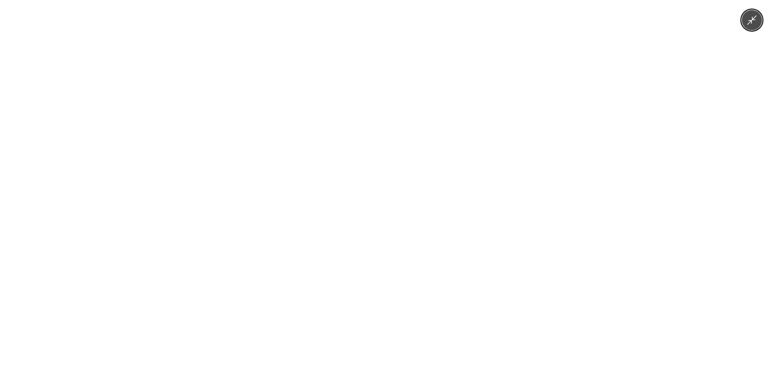
click at [602, 113] on div at bounding box center [386, 183] width 772 height 367
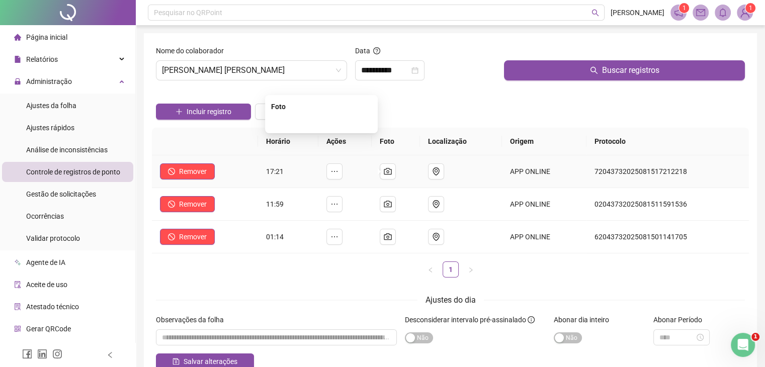
click at [321, 122] on img at bounding box center [321, 122] width 0 height 0
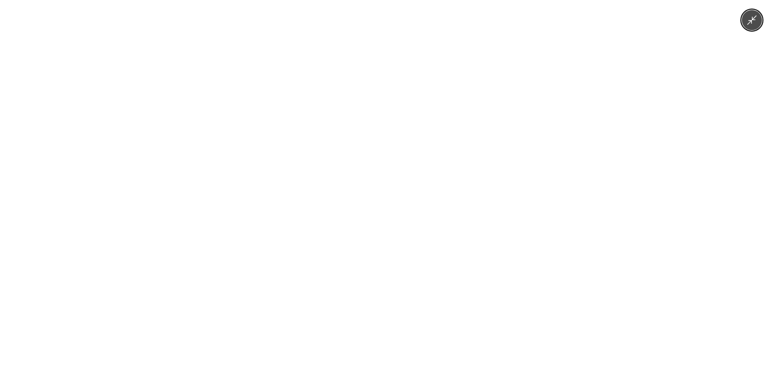
click at [568, 117] on div at bounding box center [386, 183] width 772 height 367
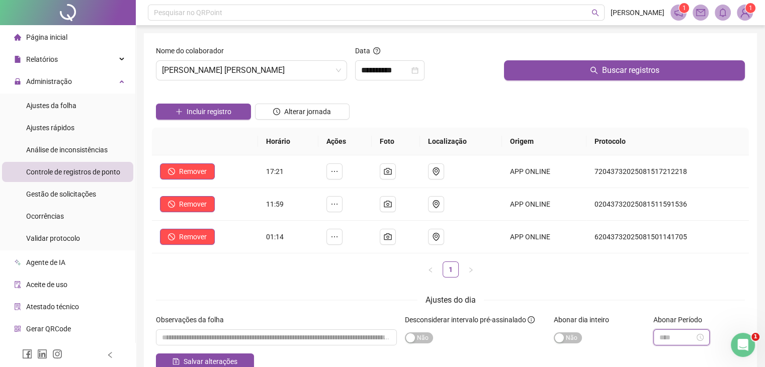
click at [677, 337] on input at bounding box center [676, 337] width 35 height 11
click at [667, 245] on div "03" at bounding box center [667, 244] width 24 height 14
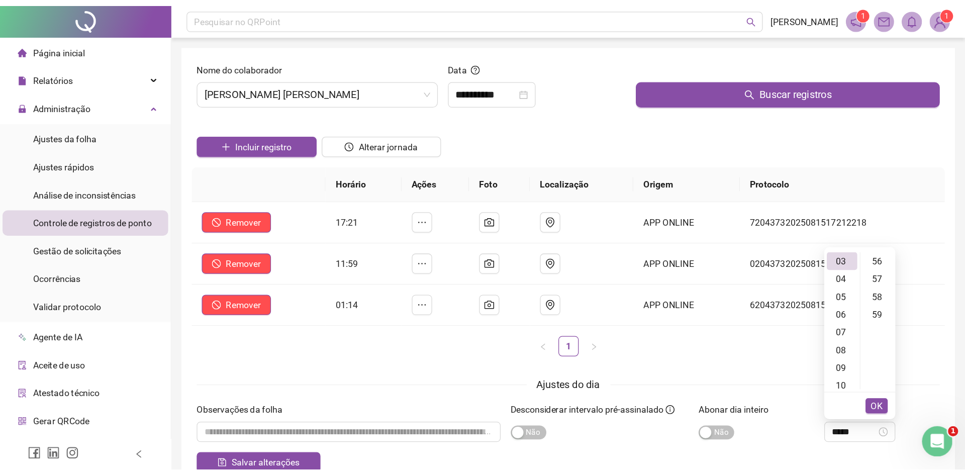
scroll to position [831, 0]
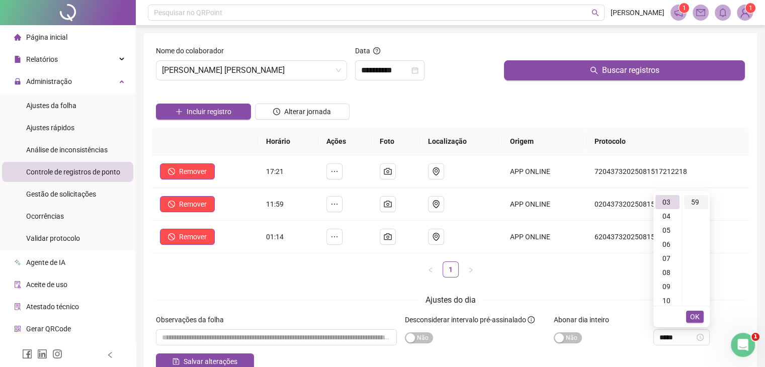
type input "*****"
click at [692, 202] on div "59" at bounding box center [696, 202] width 24 height 14
click at [692, 318] on span "OK" at bounding box center [695, 316] width 10 height 11
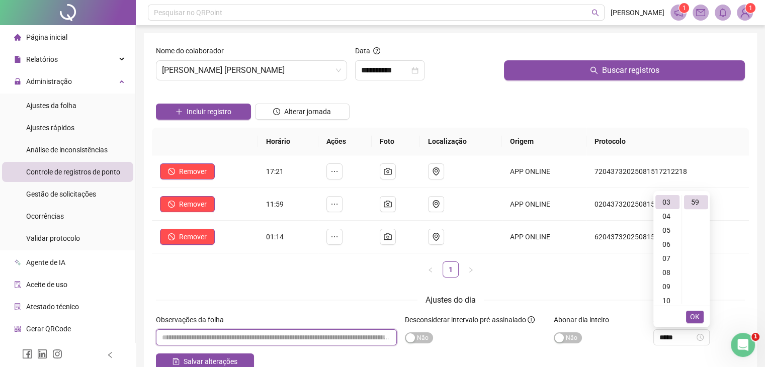
click at [316, 340] on input "textarea" at bounding box center [276, 337] width 241 height 16
click at [310, 335] on input "textarea" at bounding box center [276, 337] width 241 height 16
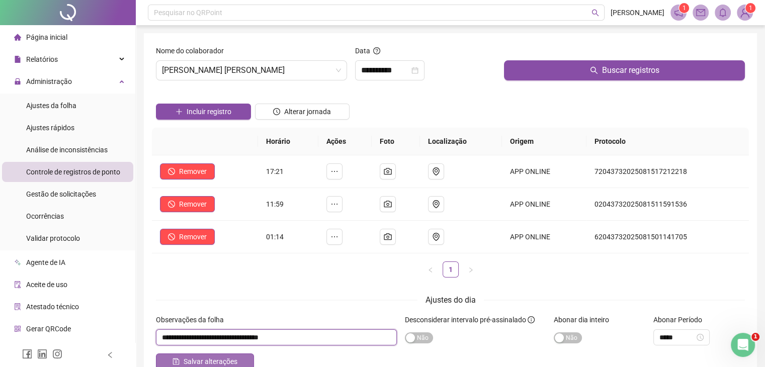
type input "**********"
click at [206, 361] on span "Salvar alterações" at bounding box center [211, 361] width 54 height 11
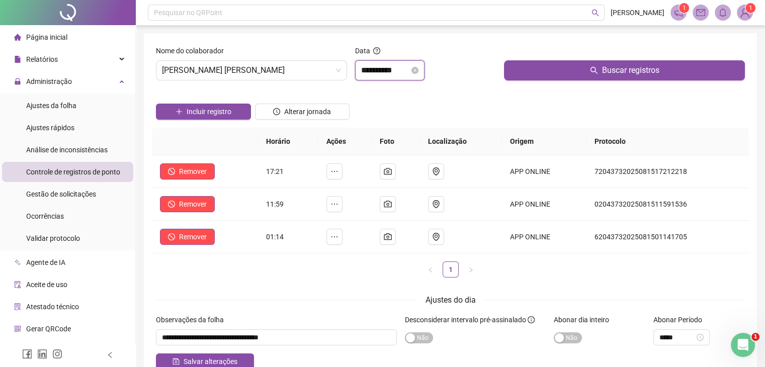
click at [382, 72] on input "**********" at bounding box center [385, 70] width 48 height 12
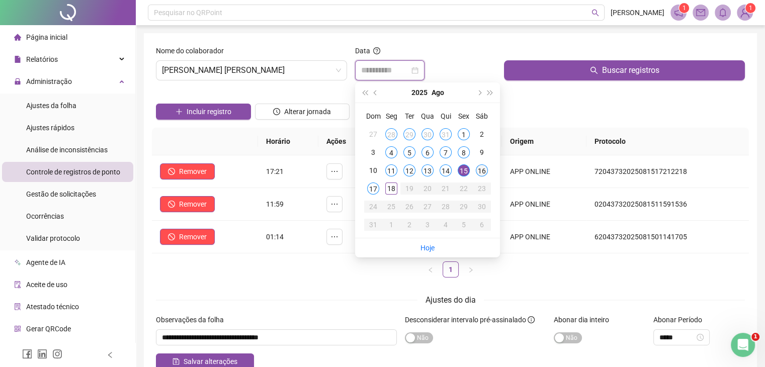
type input "**********"
click at [479, 170] on div "16" at bounding box center [482, 170] width 12 height 12
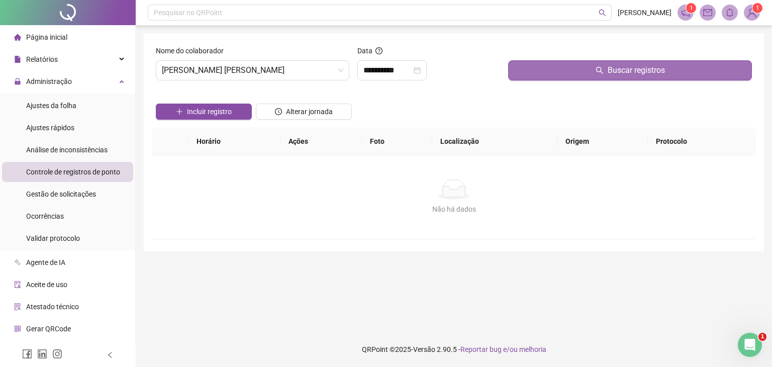
click at [620, 74] on span "Buscar registros" at bounding box center [636, 70] width 57 height 12
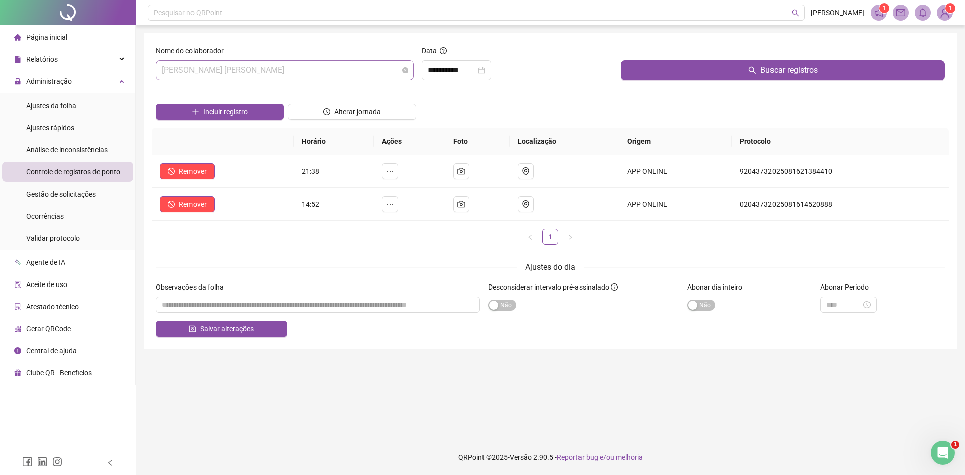
click at [315, 66] on span "JOSE MARLON FELIX CHIANCA" at bounding box center [285, 70] width 246 height 19
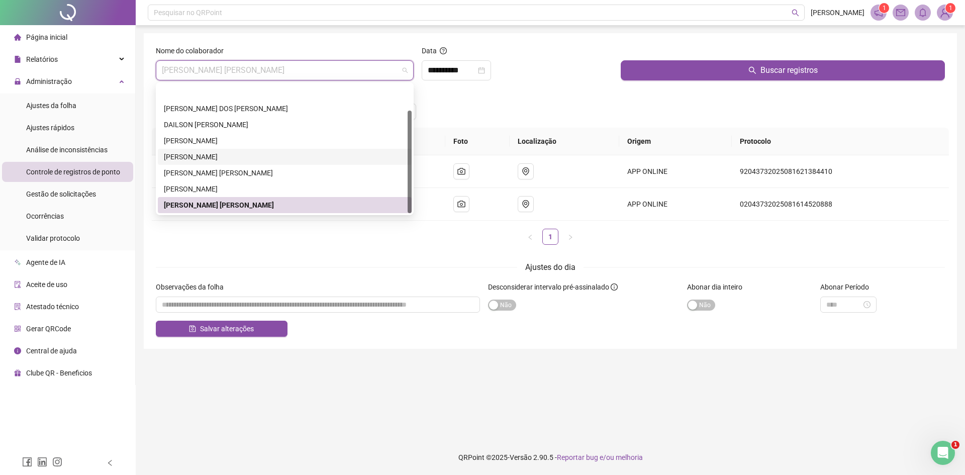
scroll to position [32, 0]
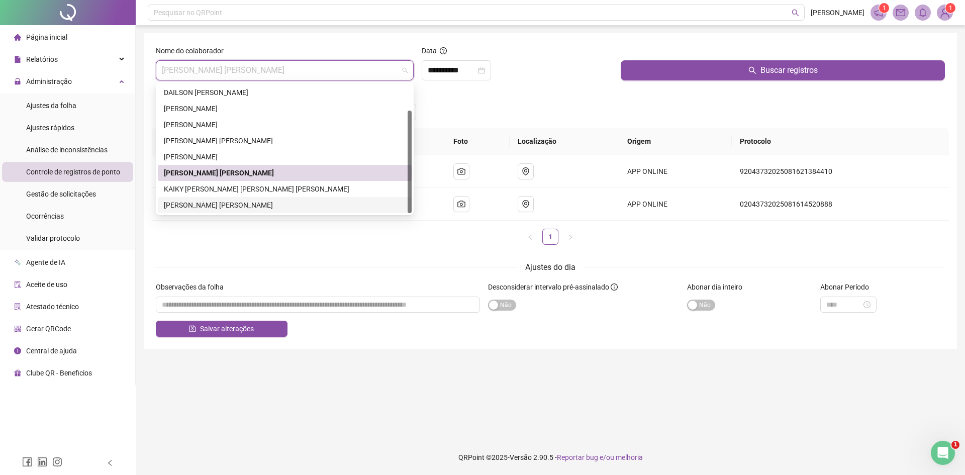
click at [222, 201] on div "RONAN FERREIRA MATIAS" at bounding box center [285, 205] width 242 height 11
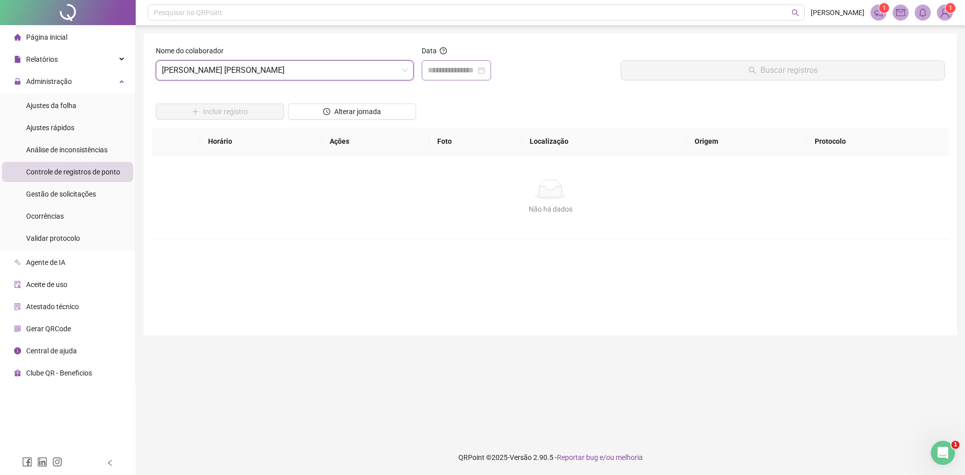
click at [453, 78] on div at bounding box center [456, 70] width 69 height 20
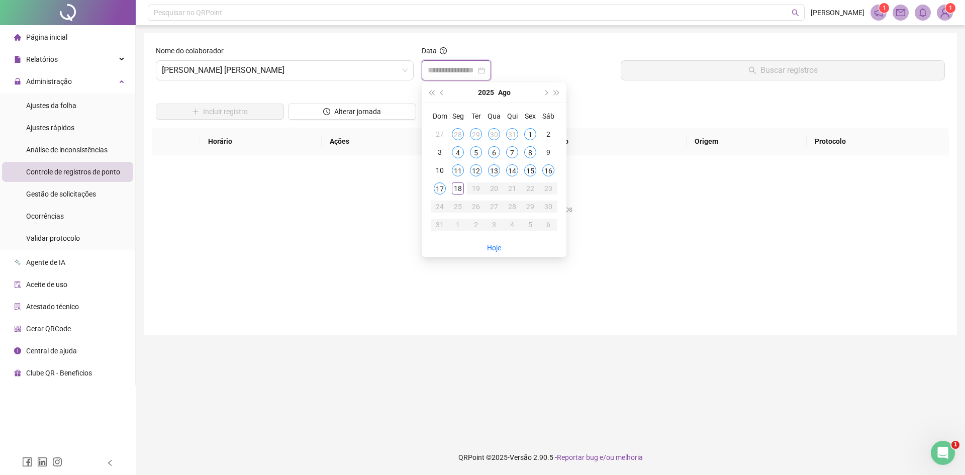
click at [455, 74] on input at bounding box center [452, 70] width 48 height 12
type input "**********"
click at [534, 170] on div "15" at bounding box center [530, 170] width 12 height 12
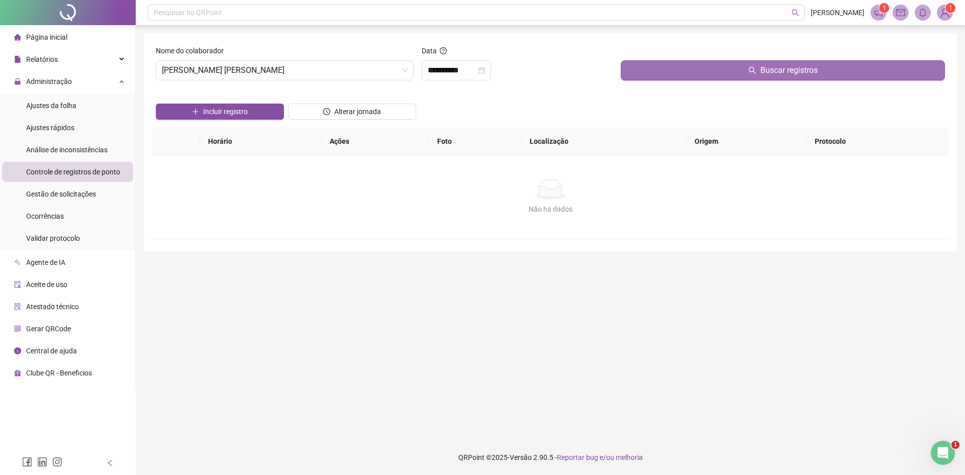
click at [692, 74] on button "Buscar registros" at bounding box center [783, 70] width 324 height 20
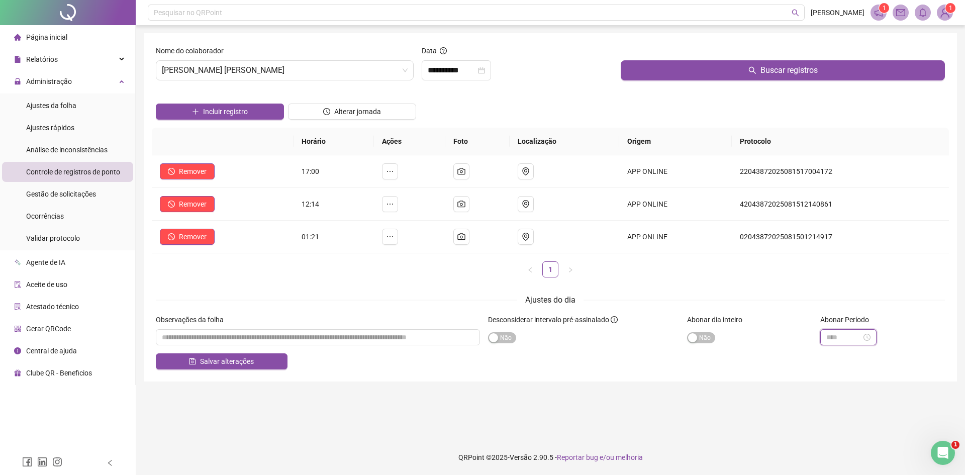
click at [764, 336] on input at bounding box center [844, 337] width 35 height 11
click at [764, 258] on div "04" at bounding box center [835, 258] width 24 height 14
click at [764, 298] on div "14" at bounding box center [863, 299] width 24 height 14
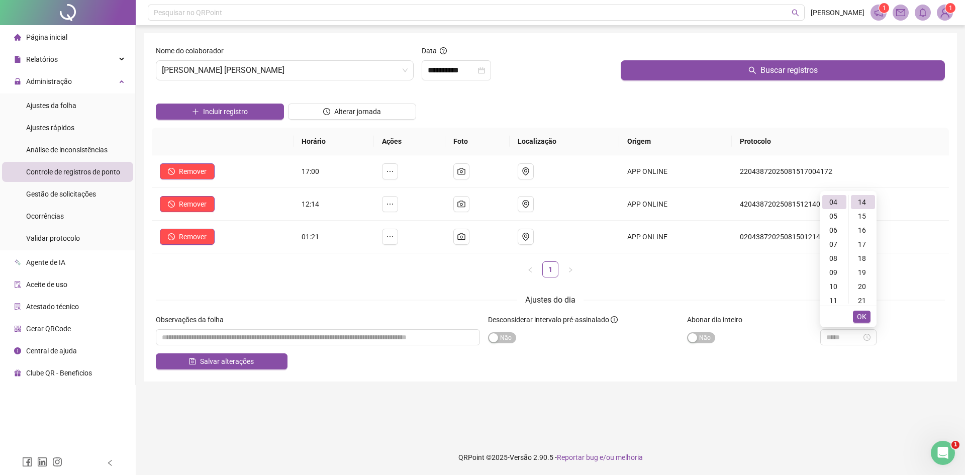
type input "*****"
click at [764, 313] on span "OK" at bounding box center [862, 316] width 10 height 11
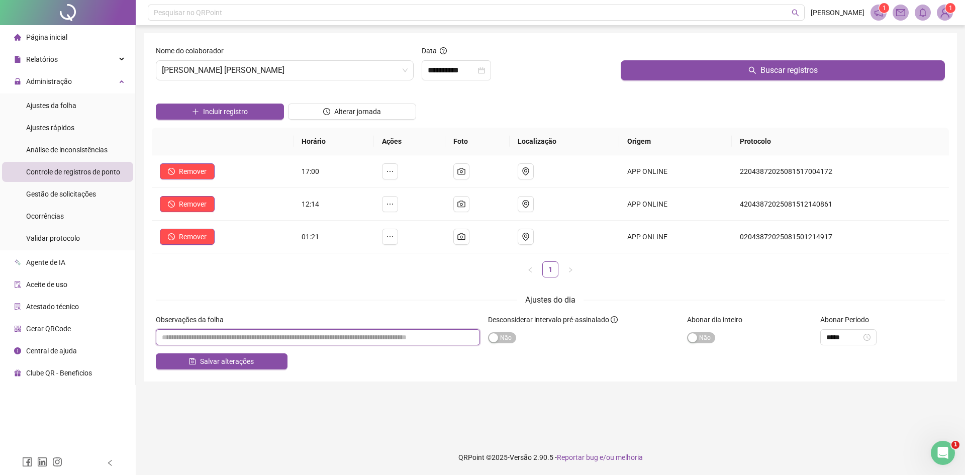
click at [309, 337] on input "textarea" at bounding box center [318, 337] width 324 height 16
click at [315, 336] on input "textarea" at bounding box center [318, 337] width 324 height 16
type input "**********"
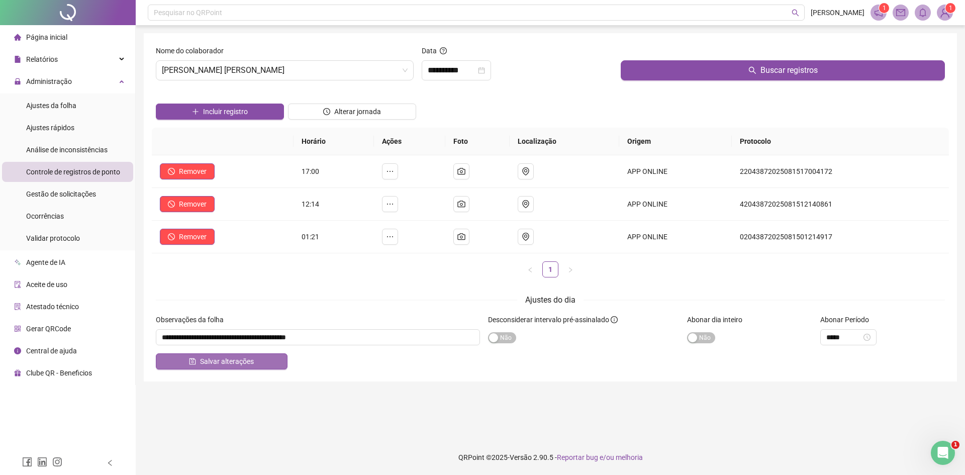
click at [258, 358] on button "Salvar alterações" at bounding box center [222, 362] width 132 height 16
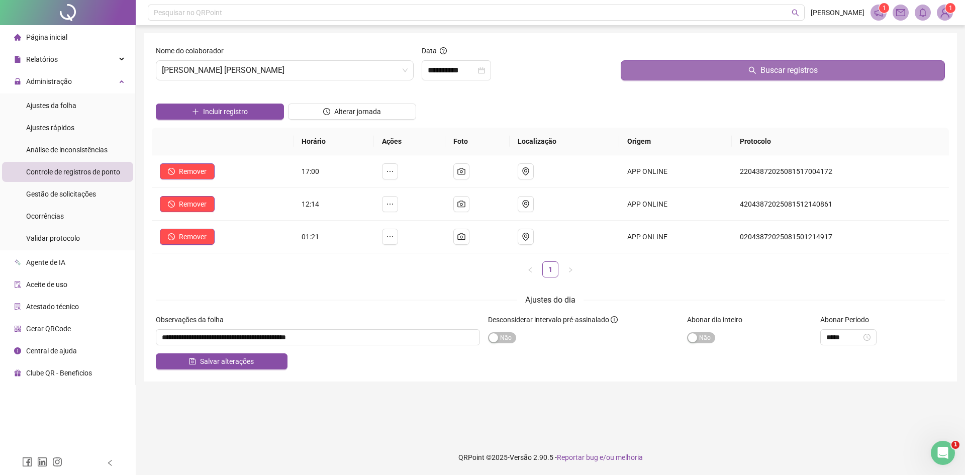
click at [741, 68] on button "Buscar registros" at bounding box center [783, 70] width 324 height 20
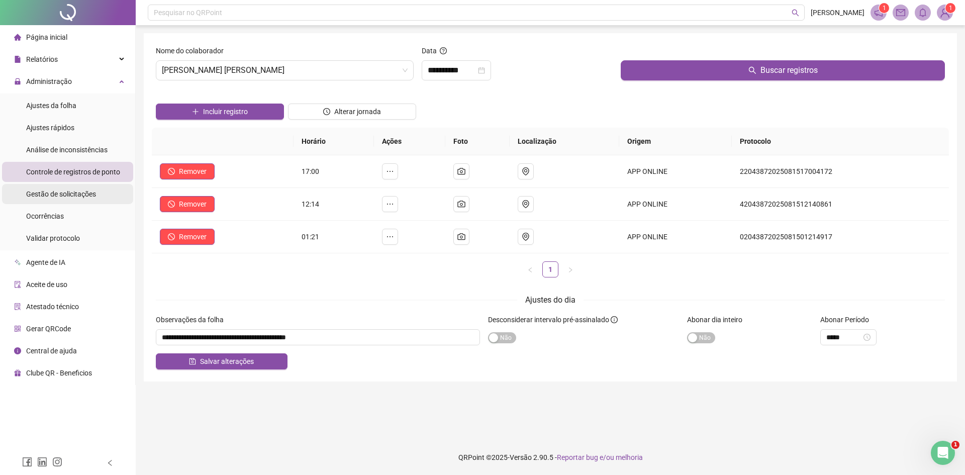
click at [74, 192] on span "Gestão de solicitações" at bounding box center [61, 194] width 70 height 8
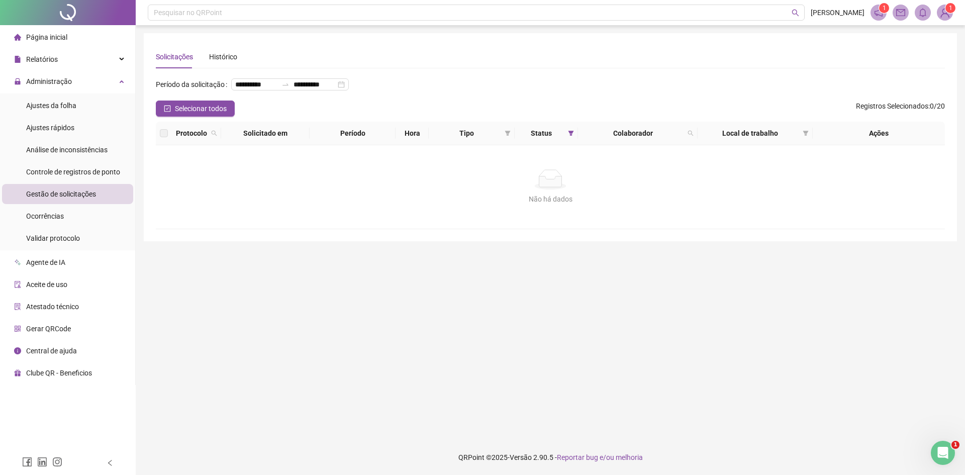
click at [68, 194] on span "Gestão de solicitações" at bounding box center [61, 194] width 70 height 8
click at [65, 175] on span "Controle de registros de ponto" at bounding box center [73, 172] width 94 height 8
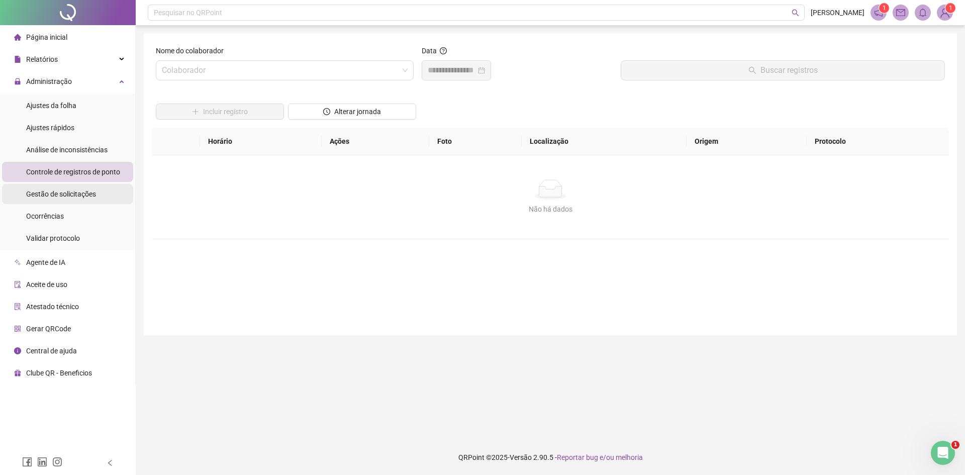
click at [75, 194] on span "Gestão de solicitações" at bounding box center [61, 194] width 70 height 8
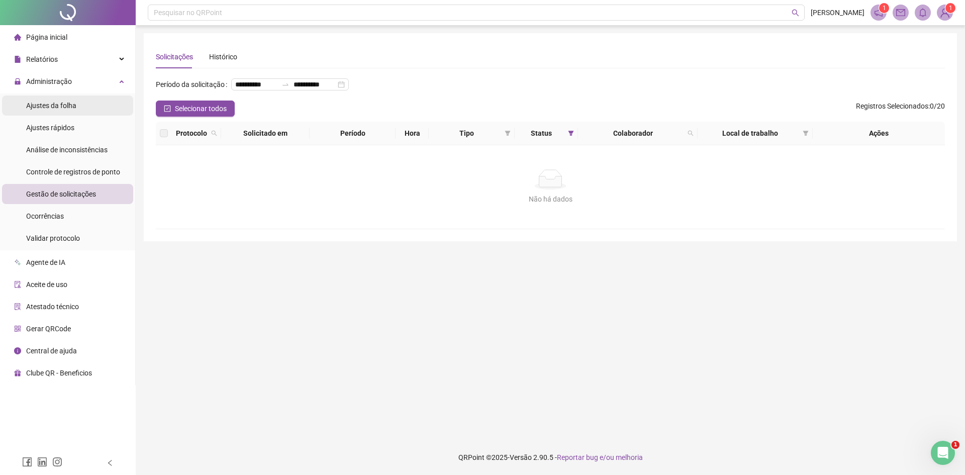
click at [71, 104] on span "Ajustes da folha" at bounding box center [51, 106] width 50 height 8
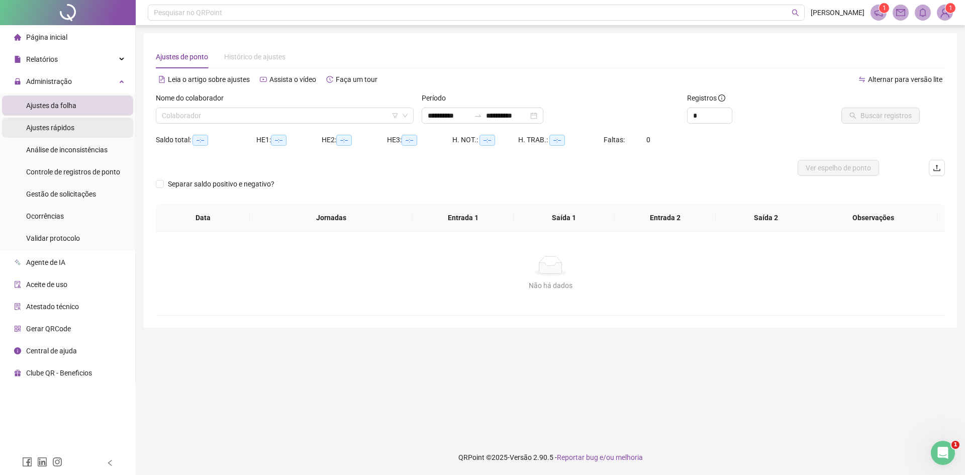
type input "**********"
click at [84, 168] on span "Controle de registros de ponto" at bounding box center [73, 172] width 94 height 8
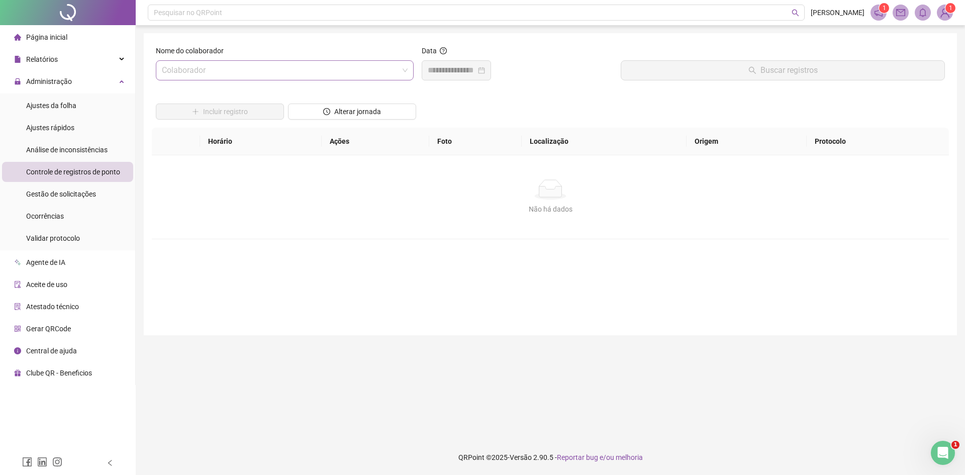
click at [273, 73] on input "search" at bounding box center [280, 70] width 237 height 19
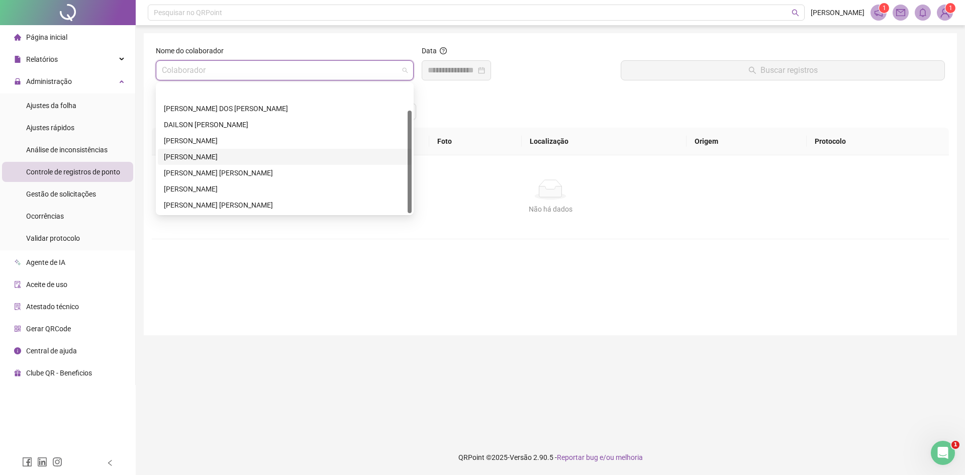
scroll to position [32, 0]
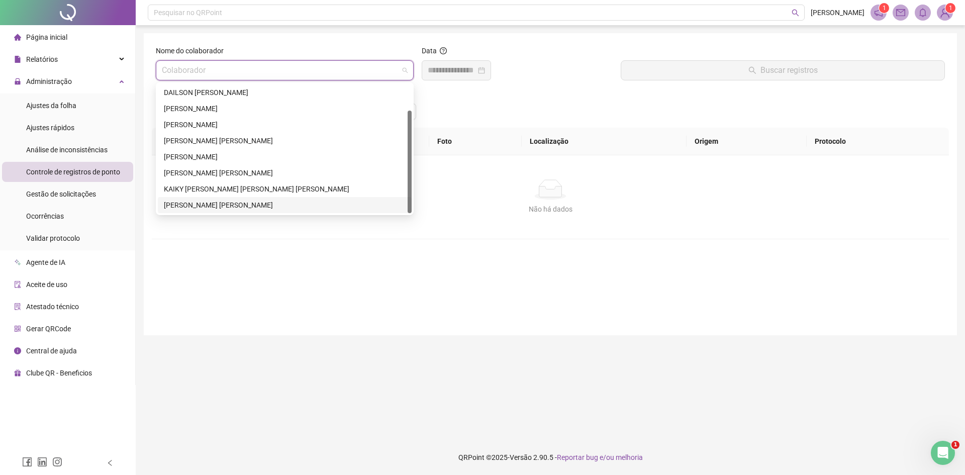
drag, startPoint x: 197, startPoint y: 204, endPoint x: 262, endPoint y: 169, distance: 74.0
click at [197, 203] on div "RONAN FERREIRA MATIAS" at bounding box center [285, 205] width 242 height 11
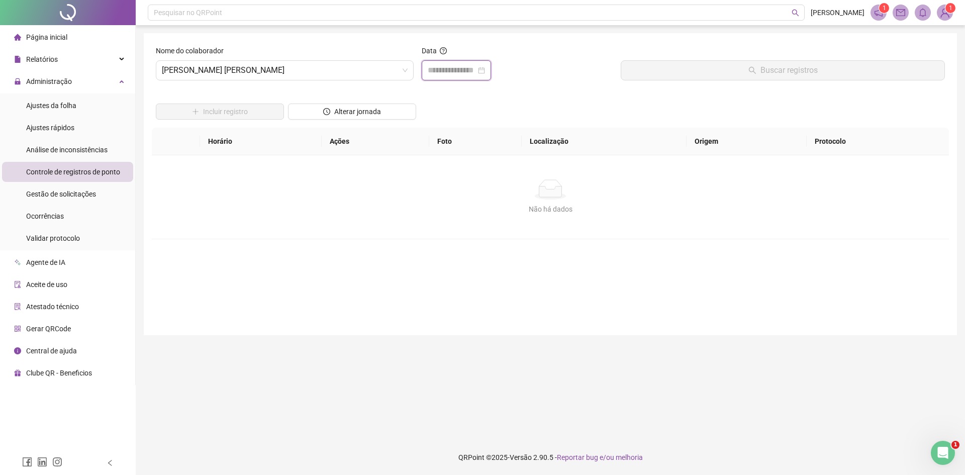
click at [476, 70] on input at bounding box center [452, 70] width 48 height 12
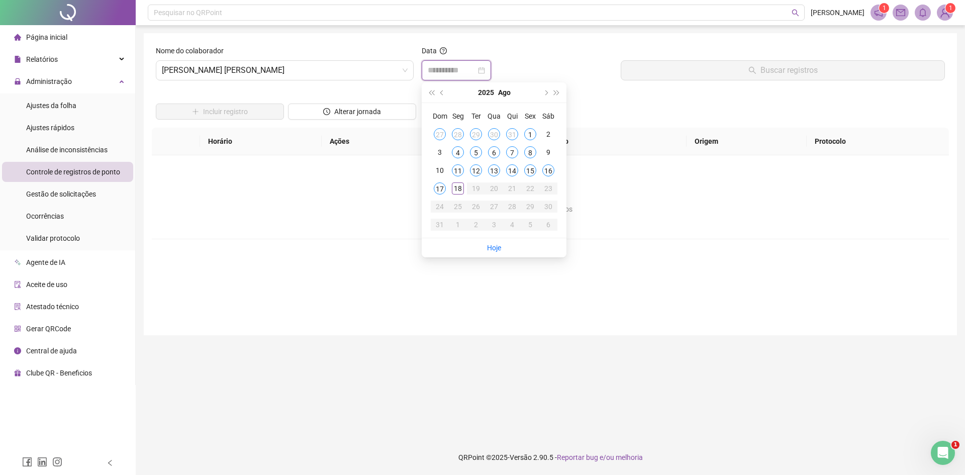
type input "**********"
click at [445, 91] on button "prev-year" at bounding box center [442, 92] width 11 height 20
type input "**********"
click at [455, 210] on div "28" at bounding box center [458, 207] width 12 height 12
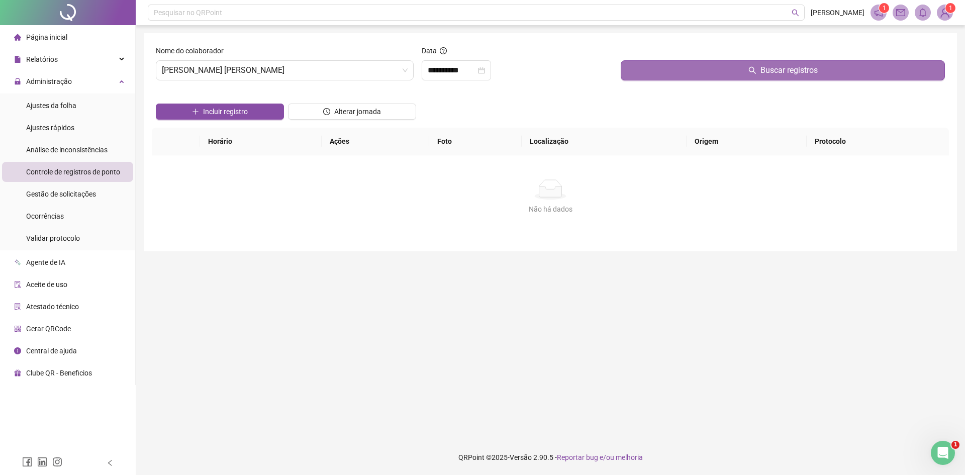
click at [748, 74] on button "Buscar registros" at bounding box center [783, 70] width 324 height 20
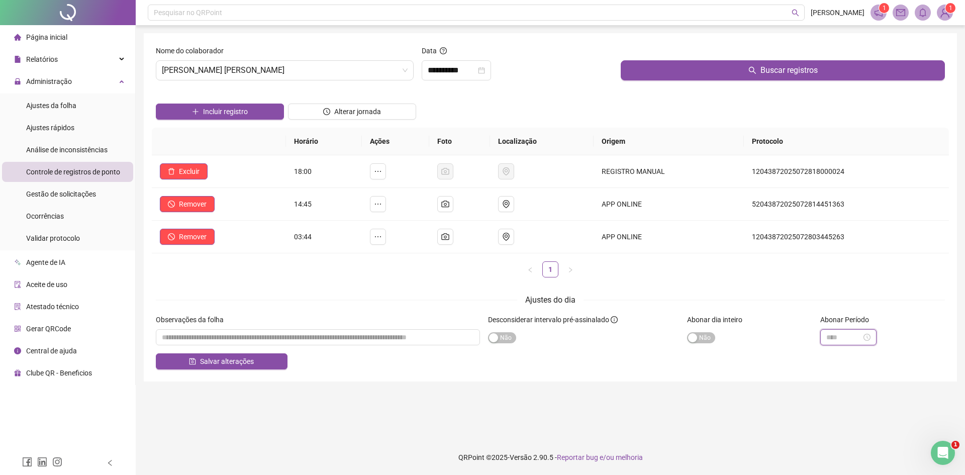
click at [764, 334] on input at bounding box center [844, 337] width 35 height 11
click at [764, 288] on div "06" at bounding box center [835, 287] width 24 height 14
click at [764, 218] on div "44" at bounding box center [863, 218] width 24 height 14
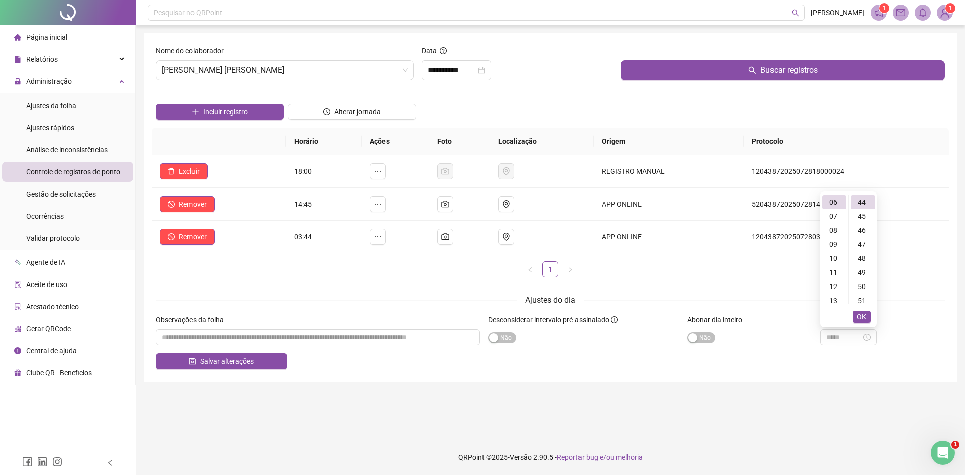
type input "*****"
click at [764, 317] on span "OK" at bounding box center [862, 316] width 10 height 11
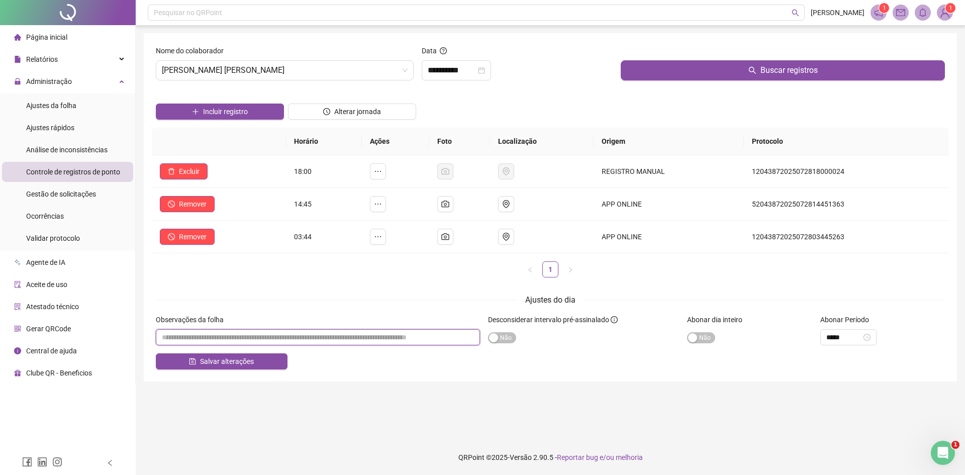
click at [242, 338] on input "textarea" at bounding box center [318, 337] width 324 height 16
type input "*"
type input "**********"
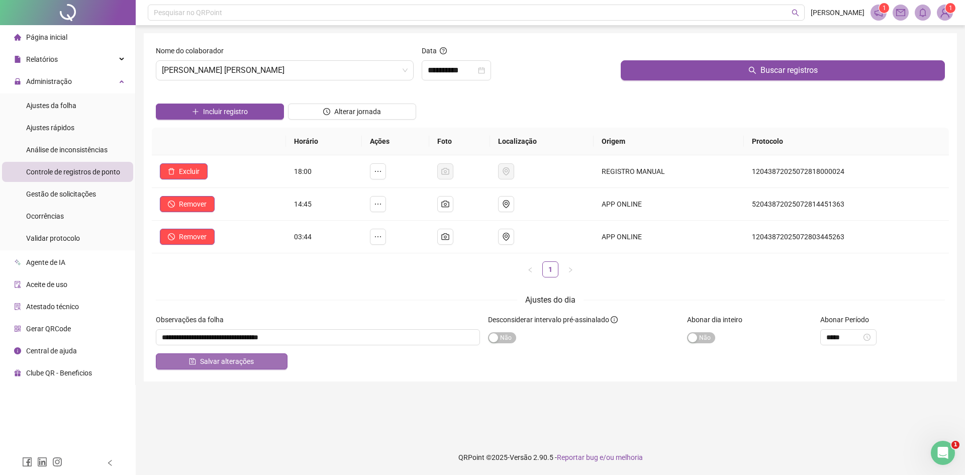
click at [247, 362] on span "Salvar alterações" at bounding box center [227, 361] width 54 height 11
click at [70, 197] on span "Gestão de solicitações" at bounding box center [61, 194] width 70 height 8
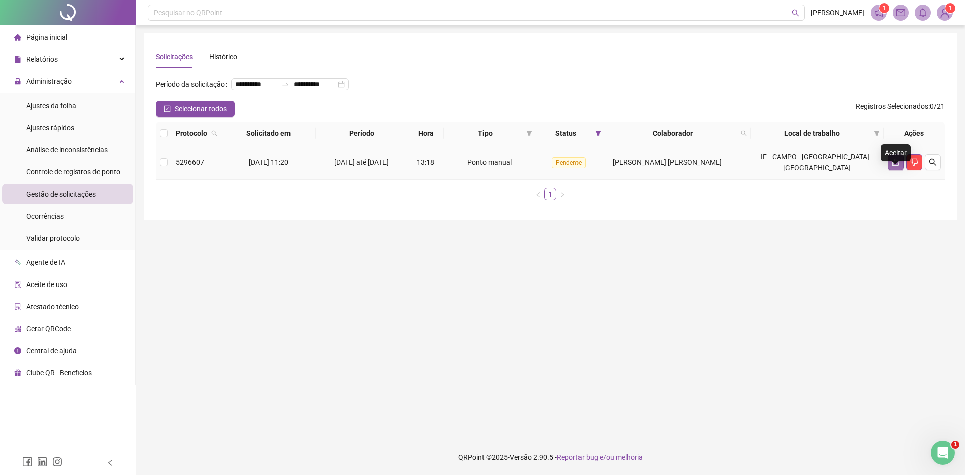
click at [764, 166] on icon "like" at bounding box center [896, 163] width 7 height 8
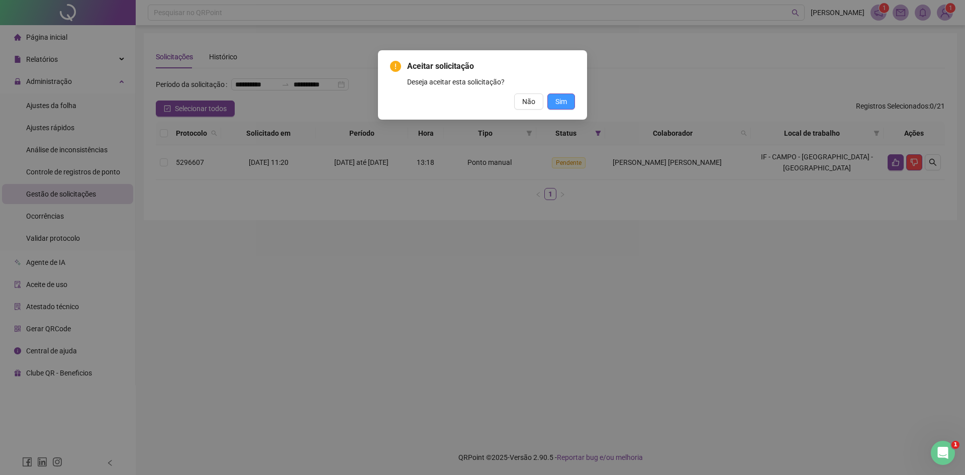
click at [560, 104] on span "Sim" at bounding box center [562, 101] width 12 height 11
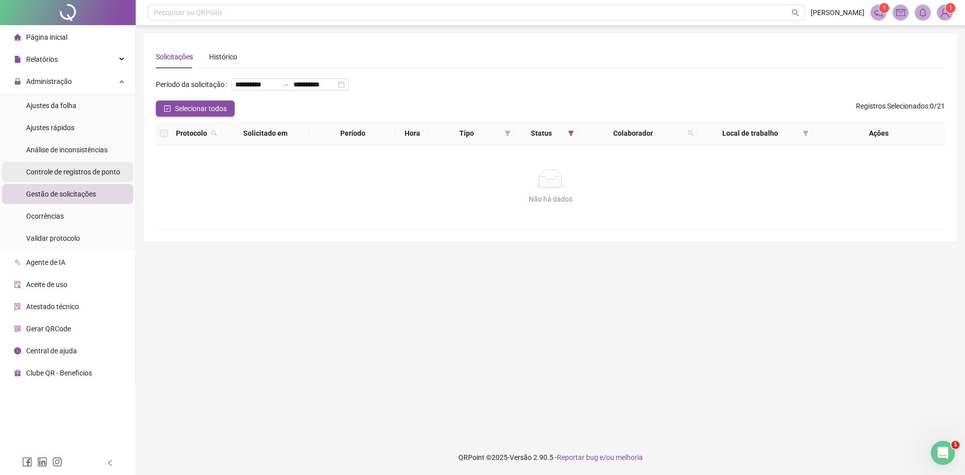
click at [86, 171] on span "Controle de registros de ponto" at bounding box center [73, 172] width 94 height 8
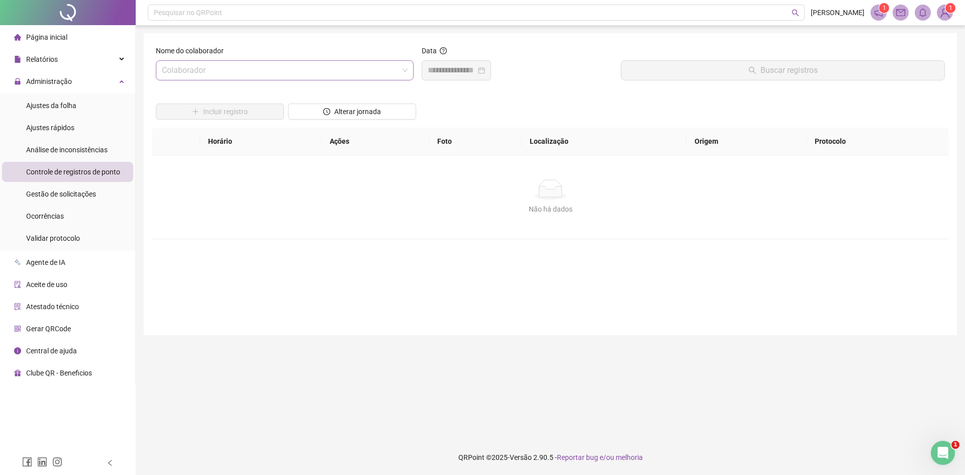
click at [298, 67] on input "search" at bounding box center [280, 70] width 237 height 19
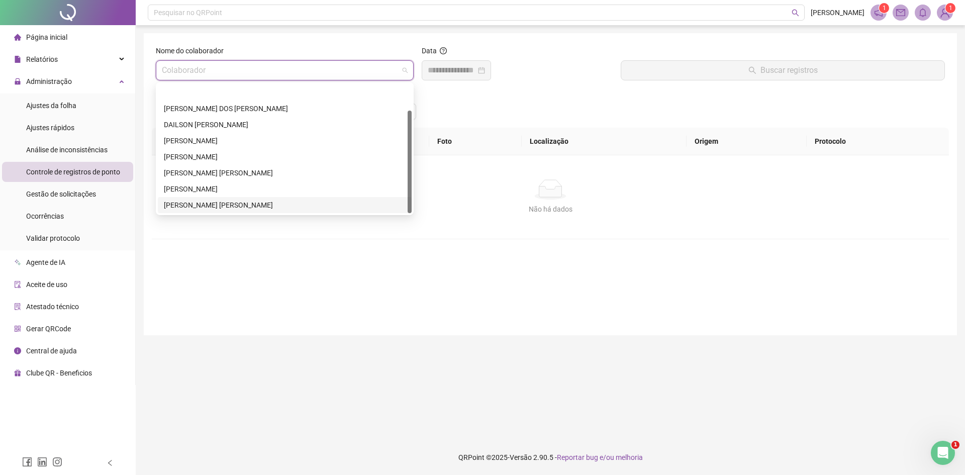
scroll to position [32, 0]
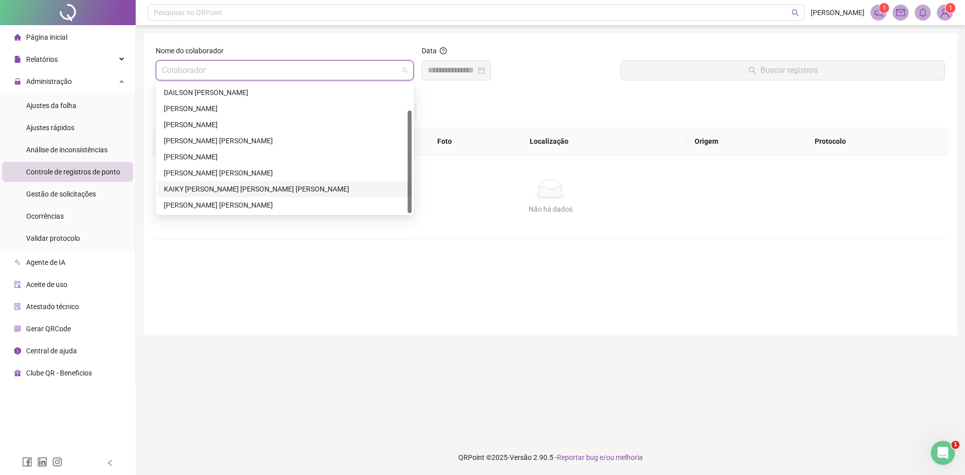
click at [203, 185] on div "KAIKY RODRIGUES VAZ DE CARVALHO" at bounding box center [285, 189] width 242 height 11
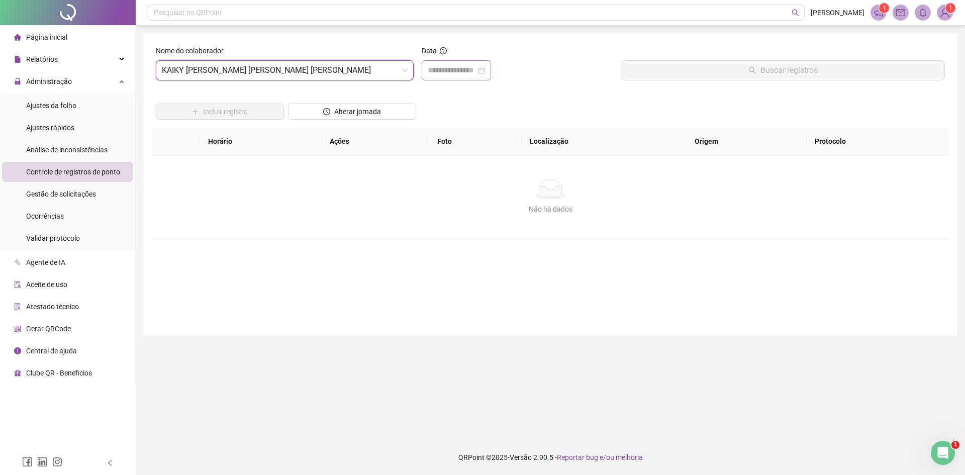
drag, startPoint x: 496, startPoint y: 65, endPoint x: 465, endPoint y: 70, distance: 31.1
click at [485, 65] on div at bounding box center [456, 70] width 57 height 12
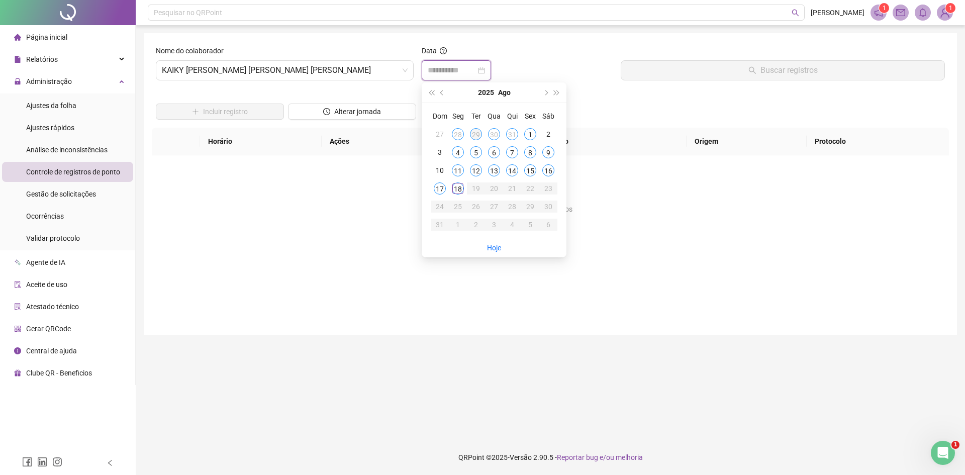
type input "**********"
click at [547, 172] on div "16" at bounding box center [549, 170] width 12 height 12
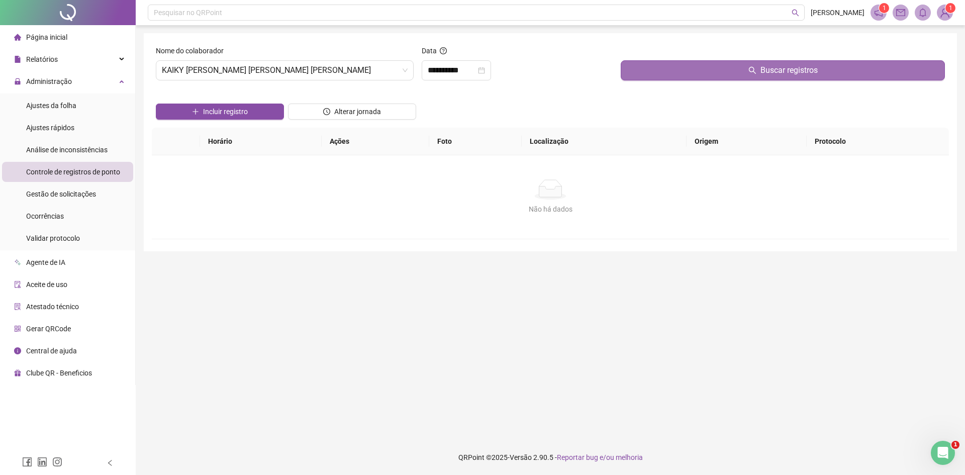
click at [728, 76] on button "Buscar registros" at bounding box center [783, 70] width 324 height 20
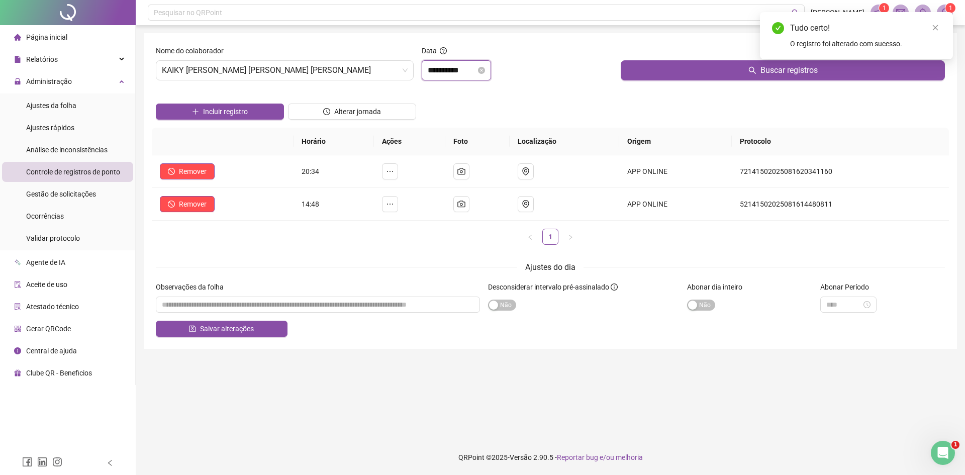
click at [441, 73] on input "**********" at bounding box center [452, 70] width 48 height 12
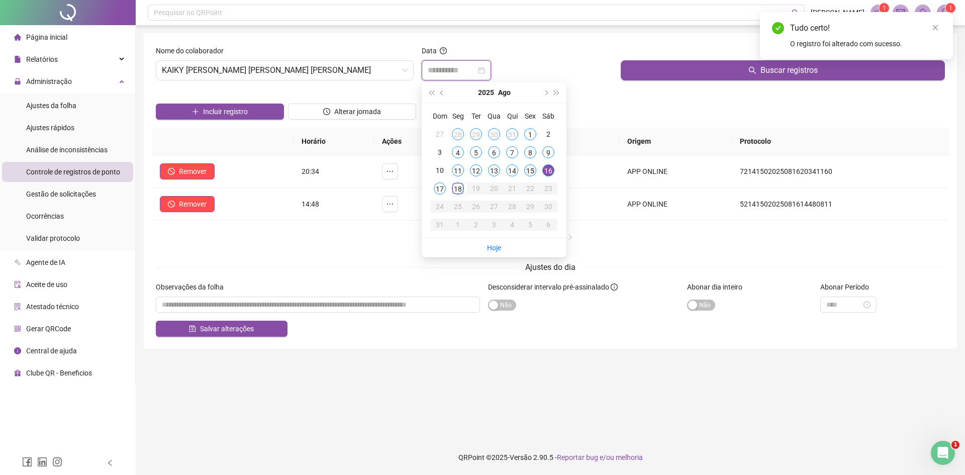
type input "**********"
drag, startPoint x: 531, startPoint y: 171, endPoint x: 567, endPoint y: 128, distance: 56.8
click at [531, 171] on div "15" at bounding box center [530, 170] width 12 height 12
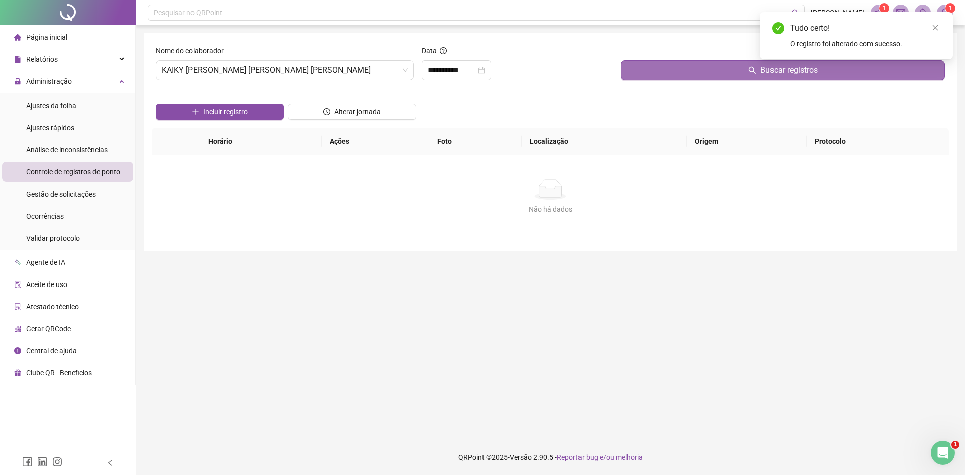
click at [689, 69] on button "Buscar registros" at bounding box center [783, 70] width 324 height 20
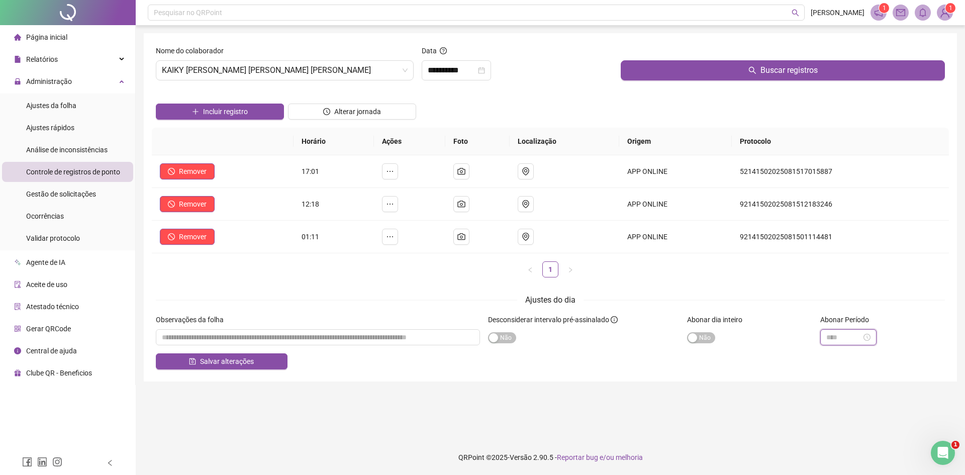
click at [764, 336] on input at bounding box center [844, 337] width 35 height 11
click at [764, 259] on div "04" at bounding box center [835, 258] width 24 height 14
click at [764, 253] on div "11" at bounding box center [863, 256] width 24 height 14
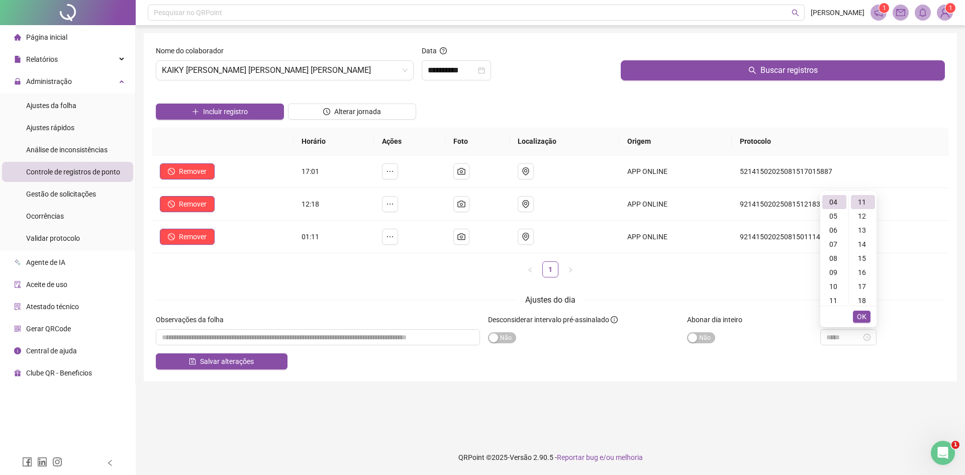
type input "*****"
click at [764, 317] on span "OK" at bounding box center [862, 316] width 10 height 11
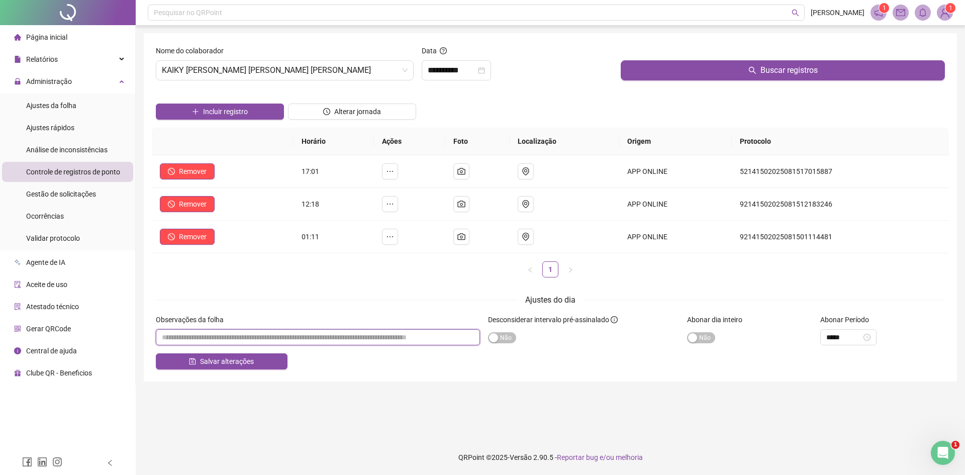
click at [310, 335] on input "textarea" at bounding box center [318, 337] width 324 height 16
type input "**********"
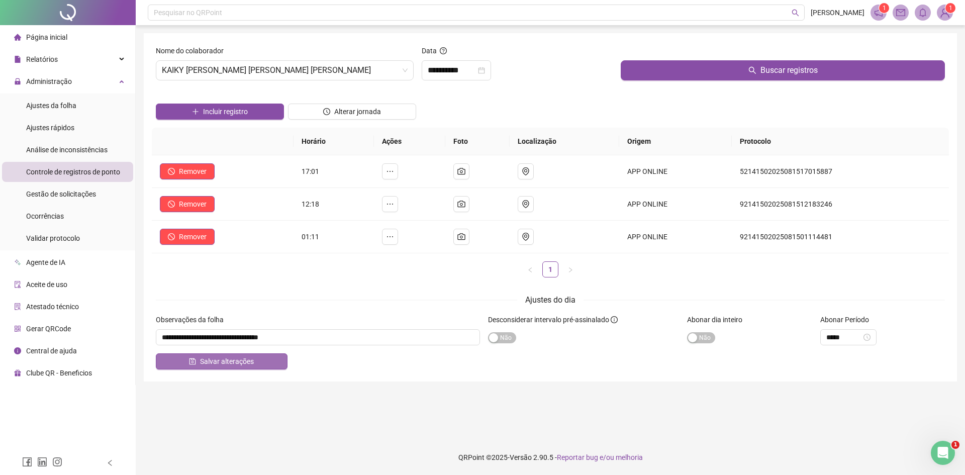
click at [263, 367] on button "Salvar alterações" at bounding box center [222, 362] width 132 height 16
click at [461, 72] on input "**********" at bounding box center [452, 70] width 48 height 12
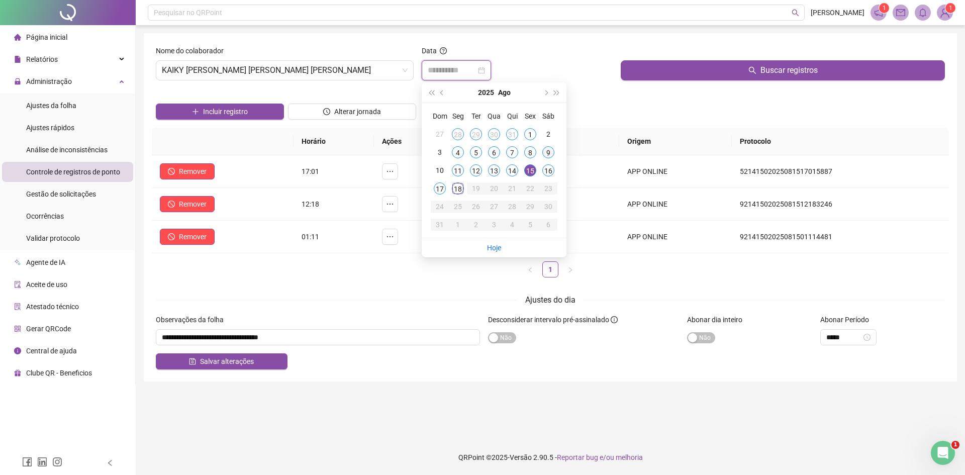
type input "**********"
drag, startPoint x: 545, startPoint y: 151, endPoint x: 598, endPoint y: 121, distance: 61.0
click at [546, 150] on div "9" at bounding box center [549, 152] width 12 height 12
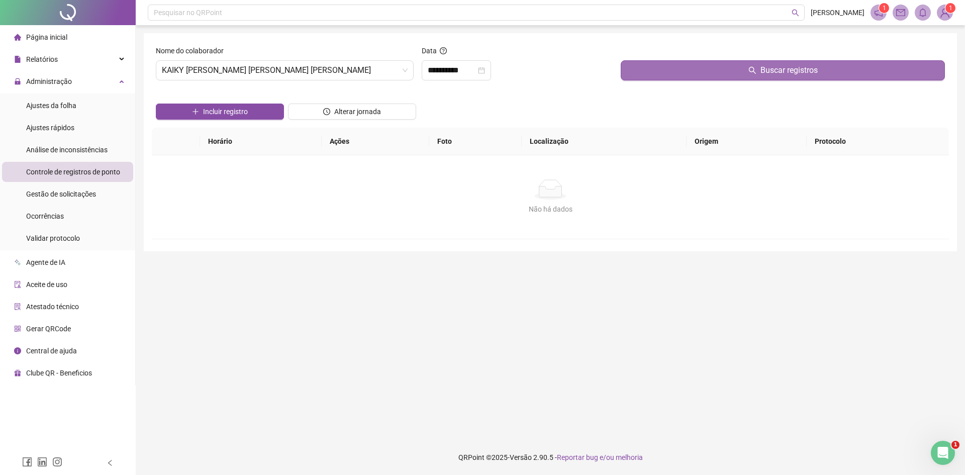
click at [699, 73] on button "Buscar registros" at bounding box center [783, 70] width 324 height 20
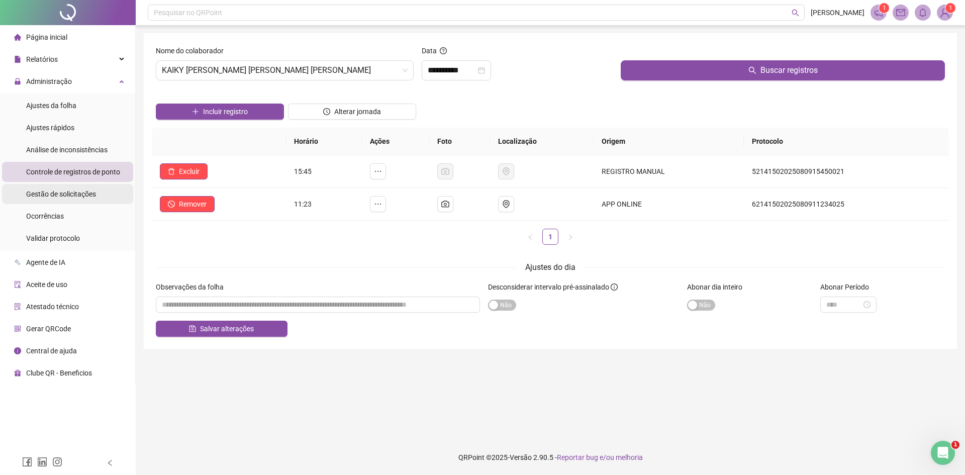
click at [84, 196] on span "Gestão de solicitações" at bounding box center [61, 194] width 70 height 8
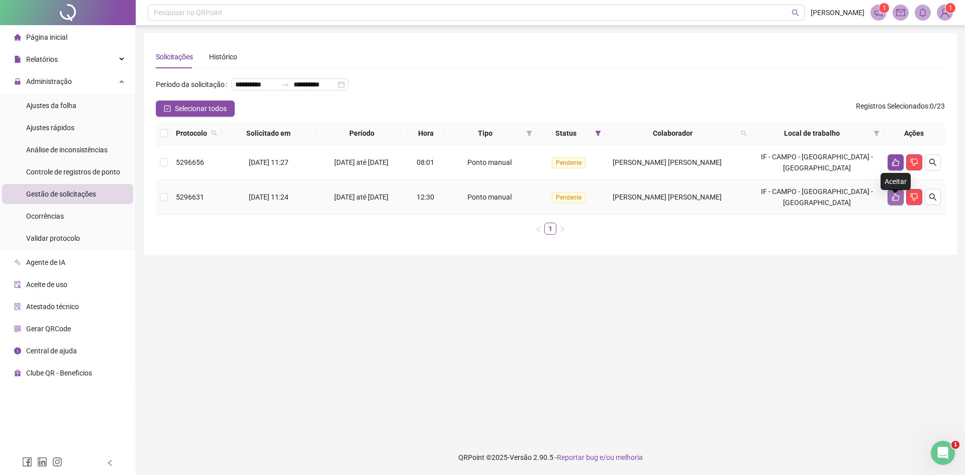
click at [764, 201] on icon "like" at bounding box center [896, 197] width 8 height 8
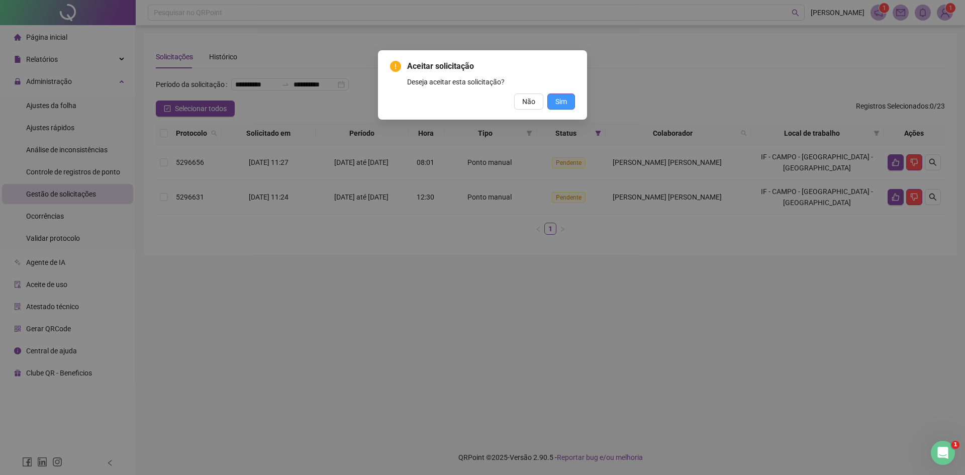
click at [565, 99] on span "Sim" at bounding box center [562, 101] width 12 height 11
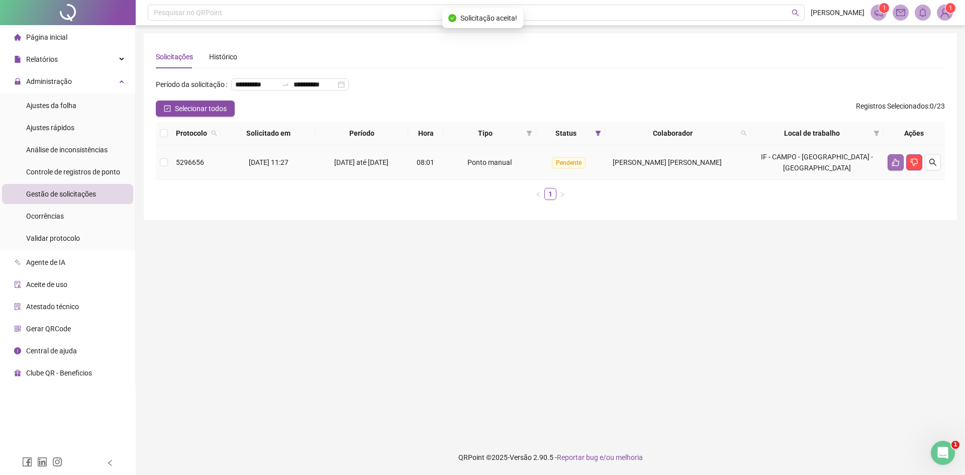
click at [764, 166] on icon "like" at bounding box center [896, 162] width 8 height 8
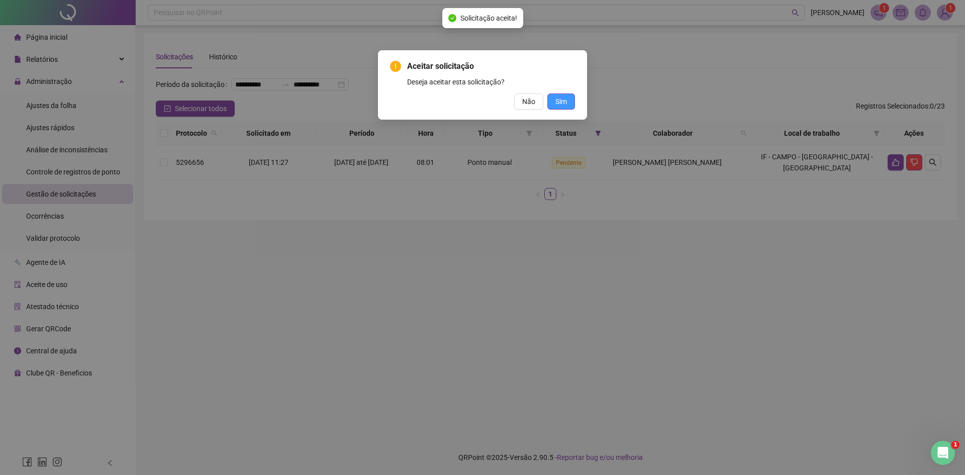
click at [564, 99] on span "Sim" at bounding box center [562, 101] width 12 height 11
